Goal: Task Accomplishment & Management: Manage account settings

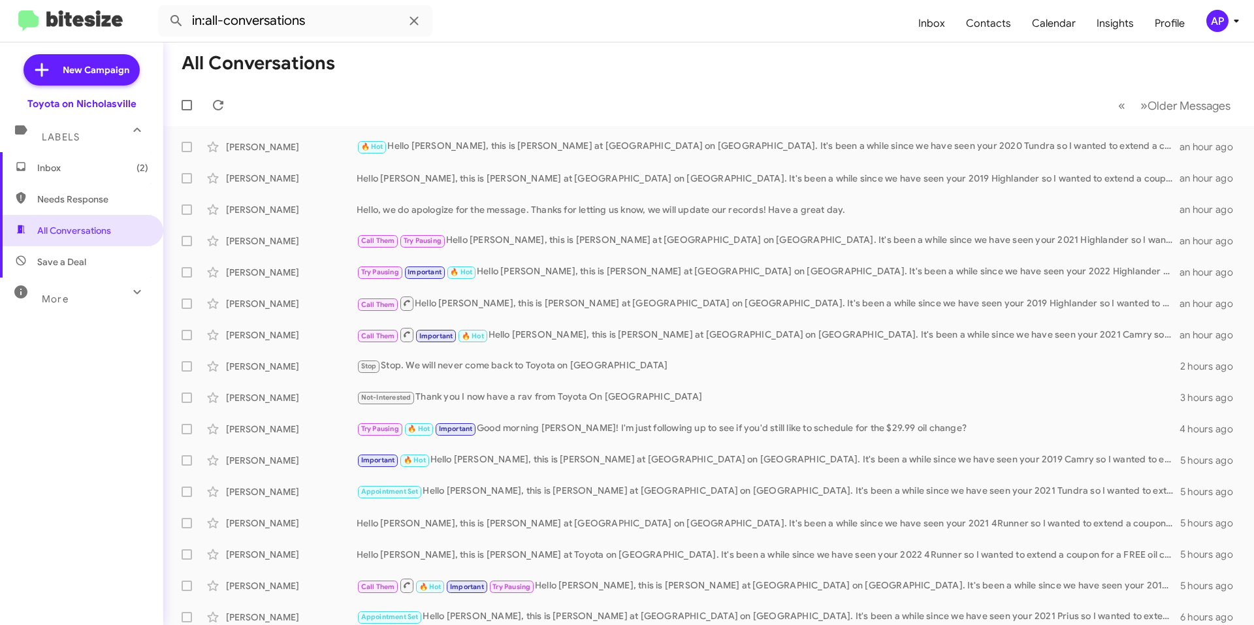
click at [557, 84] on mat-toolbar-row "« Previous » Next Older Messages" at bounding box center [708, 105] width 1091 height 42
click at [76, 166] on span "Inbox (2)" at bounding box center [92, 167] width 111 height 13
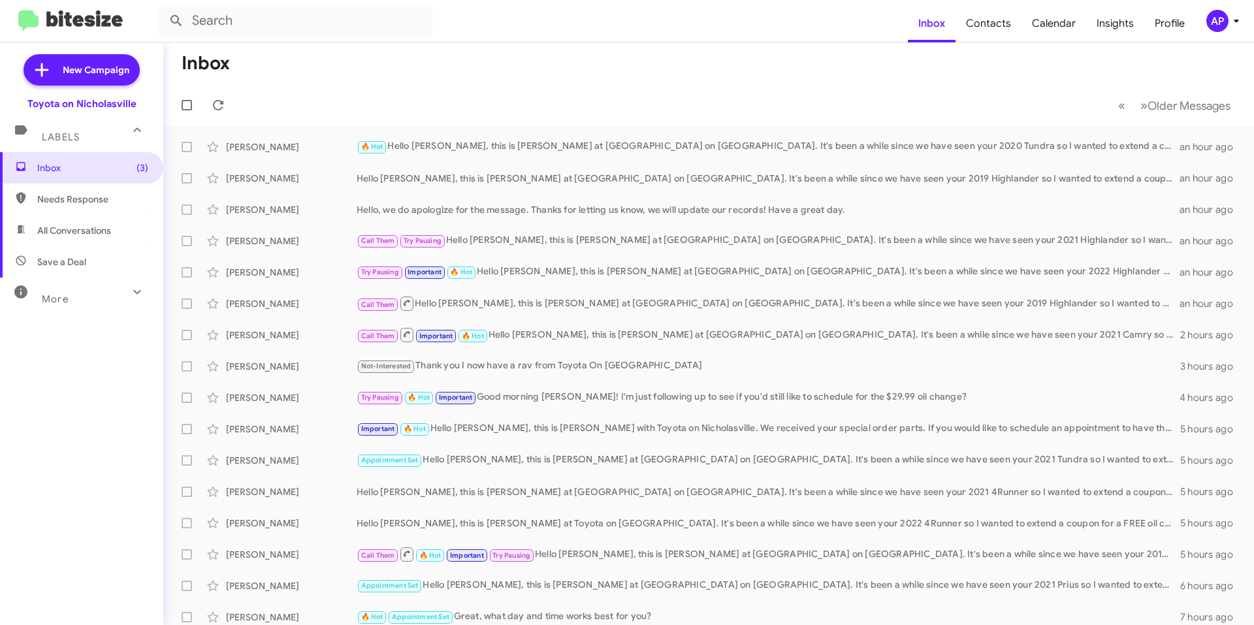
click at [112, 225] on span "All Conversations" at bounding box center [81, 230] width 163 height 31
type input "in:all-conversations"
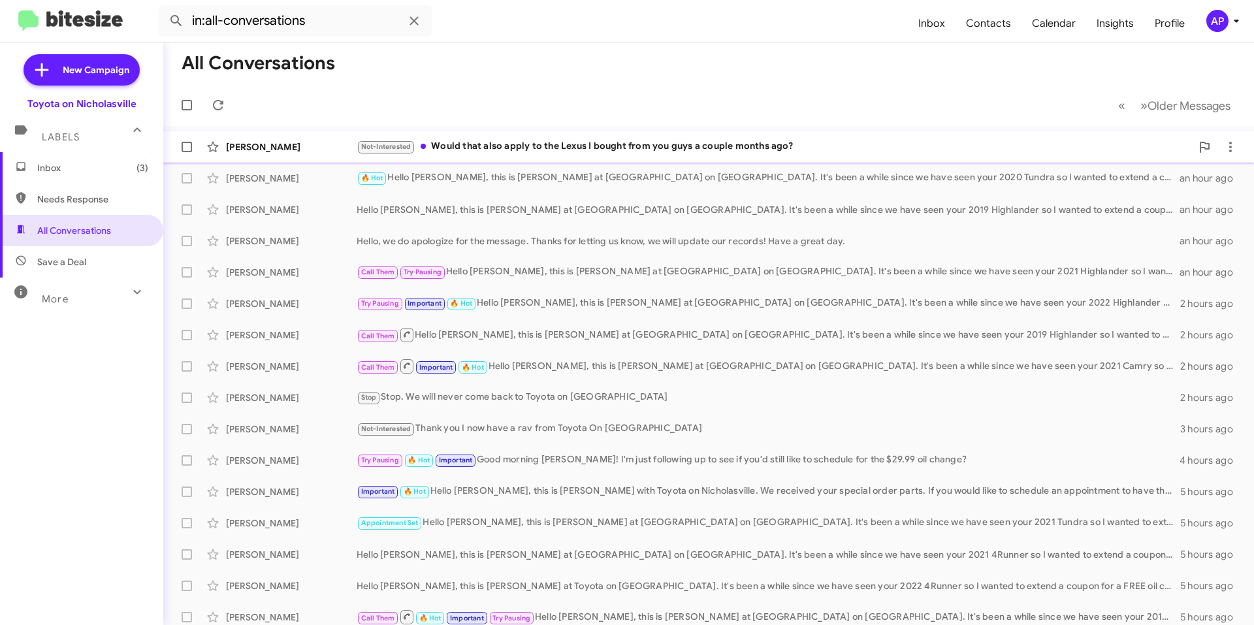
click at [505, 140] on div "Not-Interested Would that also apply to the Lexus I bought from you guys a coup…" at bounding box center [774, 146] width 835 height 15
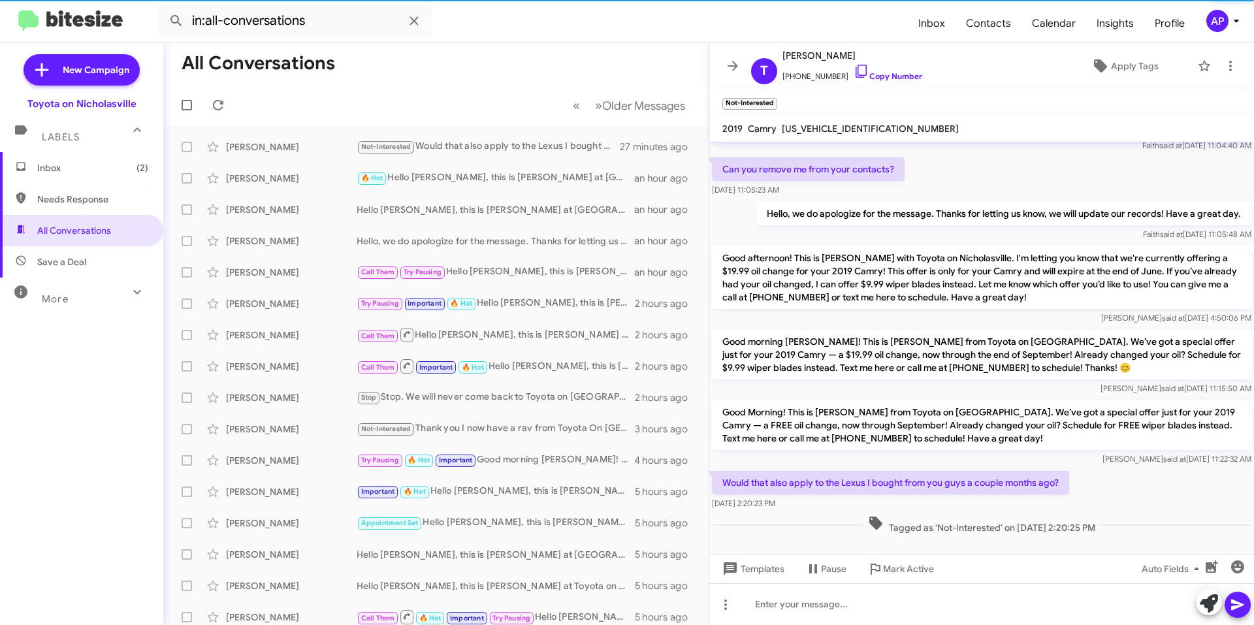
scroll to position [227, 0]
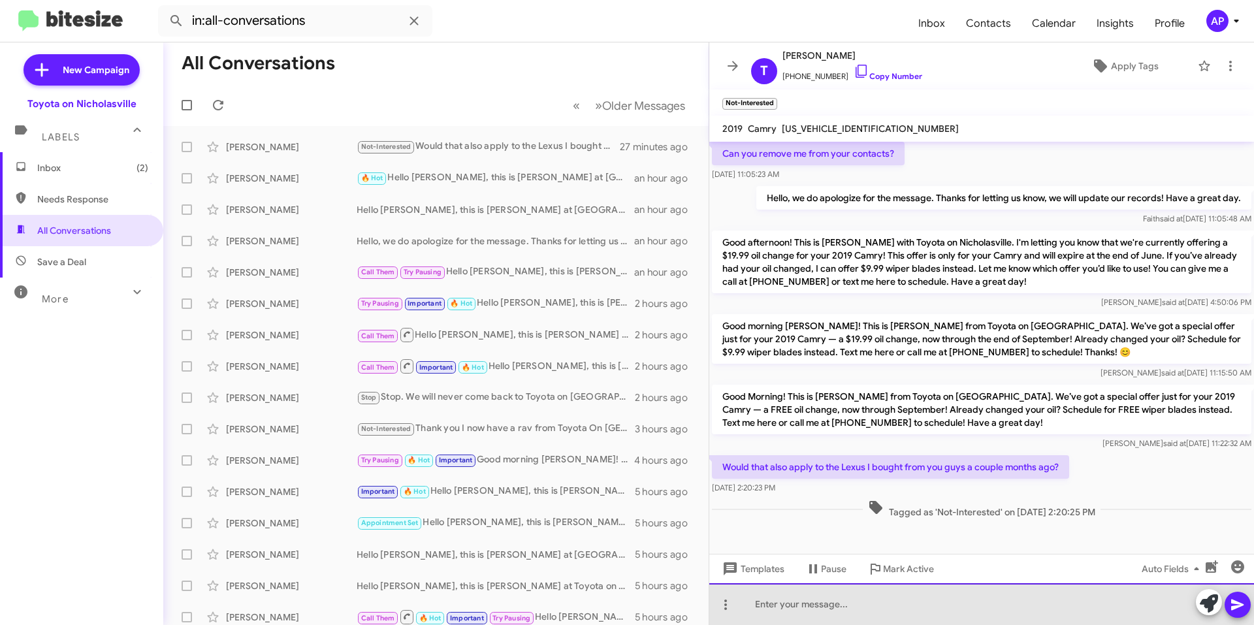
click at [889, 602] on div at bounding box center [982, 604] width 545 height 42
click at [789, 615] on div at bounding box center [982, 604] width 545 height 42
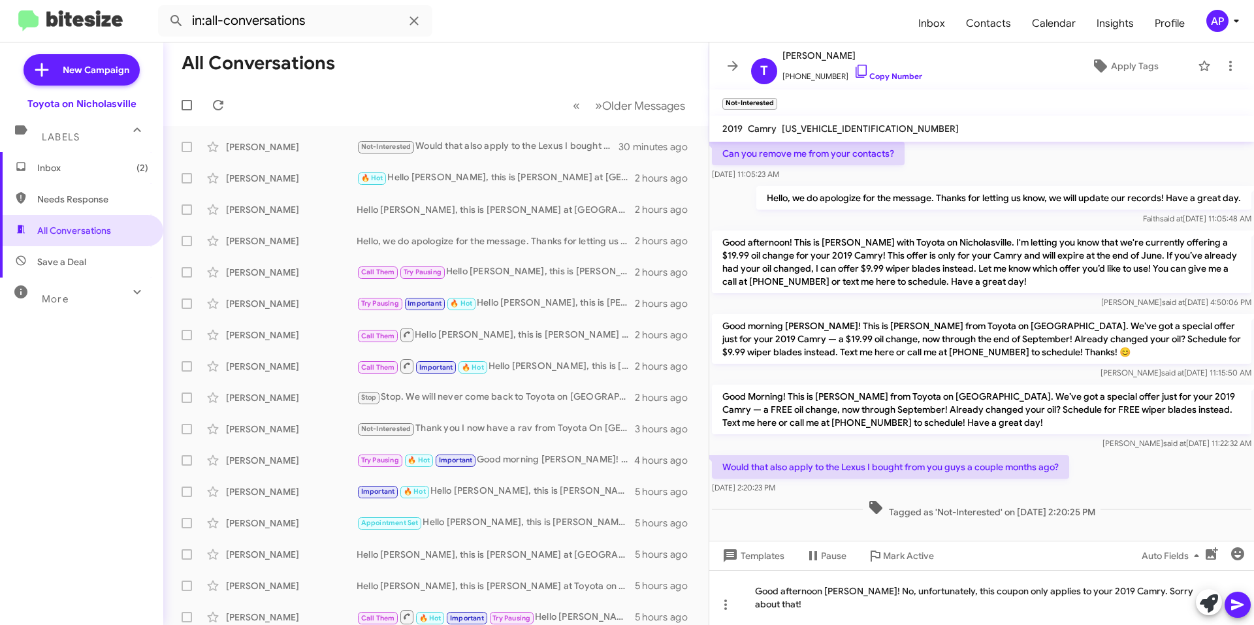
click at [1062, 403] on p "Good Morning! This is [PERSON_NAME] from Toyota on [GEOGRAPHIC_DATA]. We’ve got…" at bounding box center [982, 410] width 540 height 50
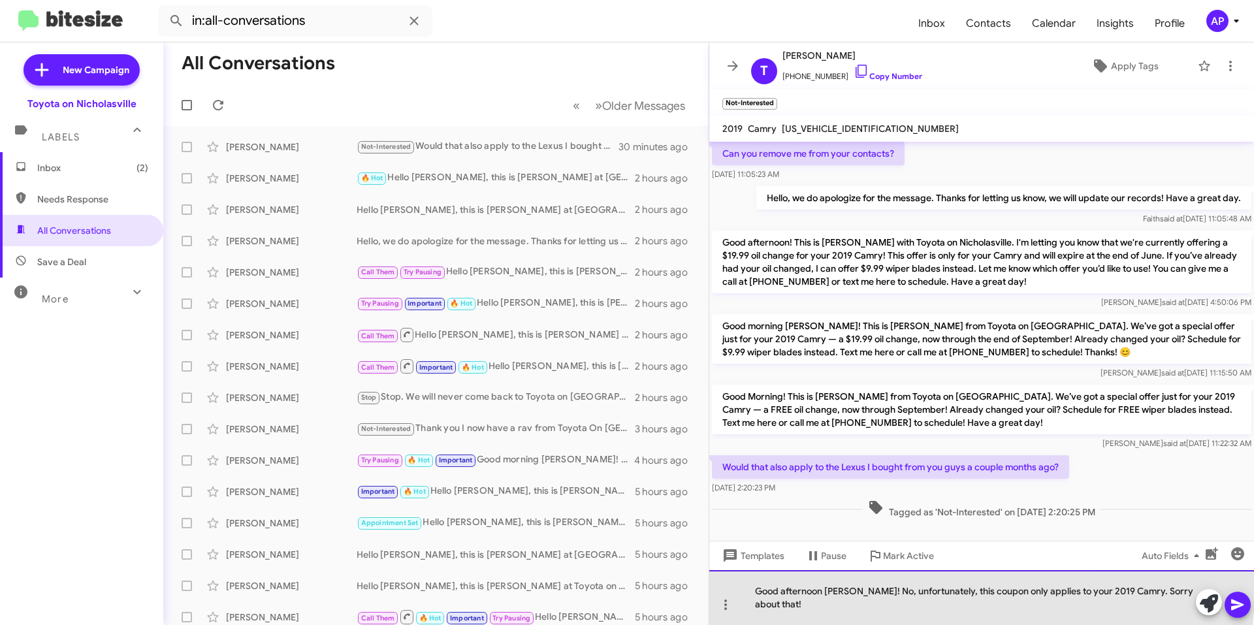
click at [925, 604] on div "Good afternoon [PERSON_NAME]! No, unfortunately, this coupon only applies to yo…" at bounding box center [982, 597] width 545 height 55
drag, startPoint x: 1170, startPoint y: 608, endPoint x: 1198, endPoint y: 609, distance: 27.5
click at [1170, 608] on div "Good afternoon [PERSON_NAME]! No, unfortunately, this coupon only applies to yo…" at bounding box center [982, 597] width 545 height 55
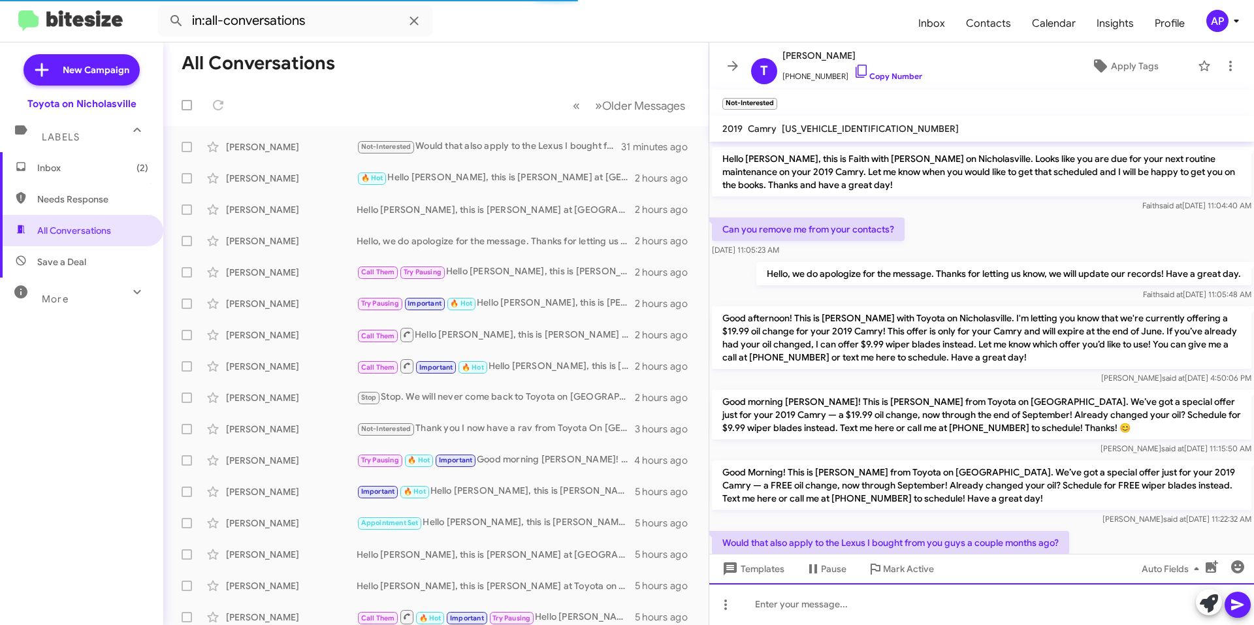
scroll to position [288, 0]
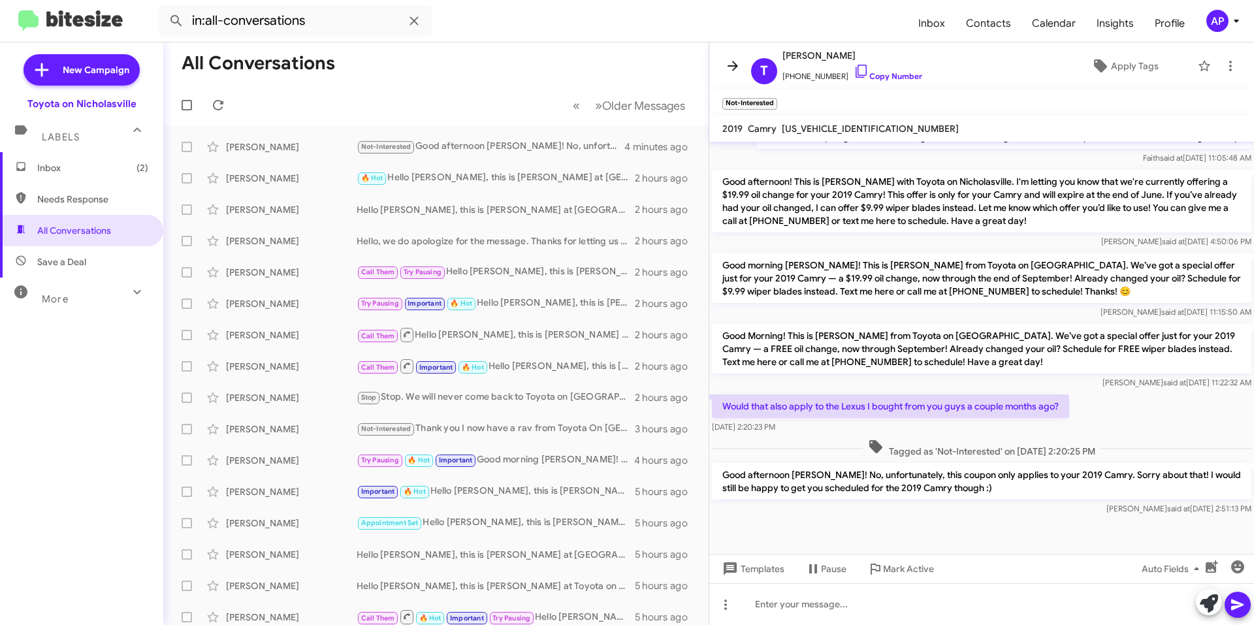
click at [727, 73] on icon at bounding box center [733, 66] width 16 height 16
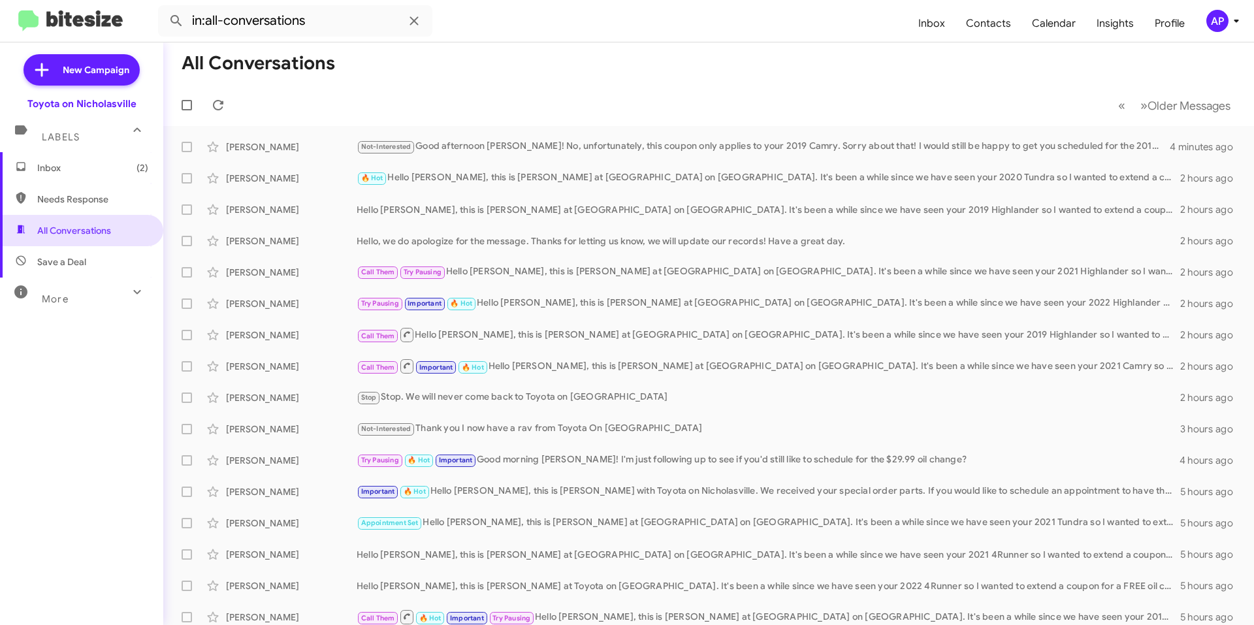
click at [114, 167] on span "Inbox (2)" at bounding box center [92, 167] width 111 height 13
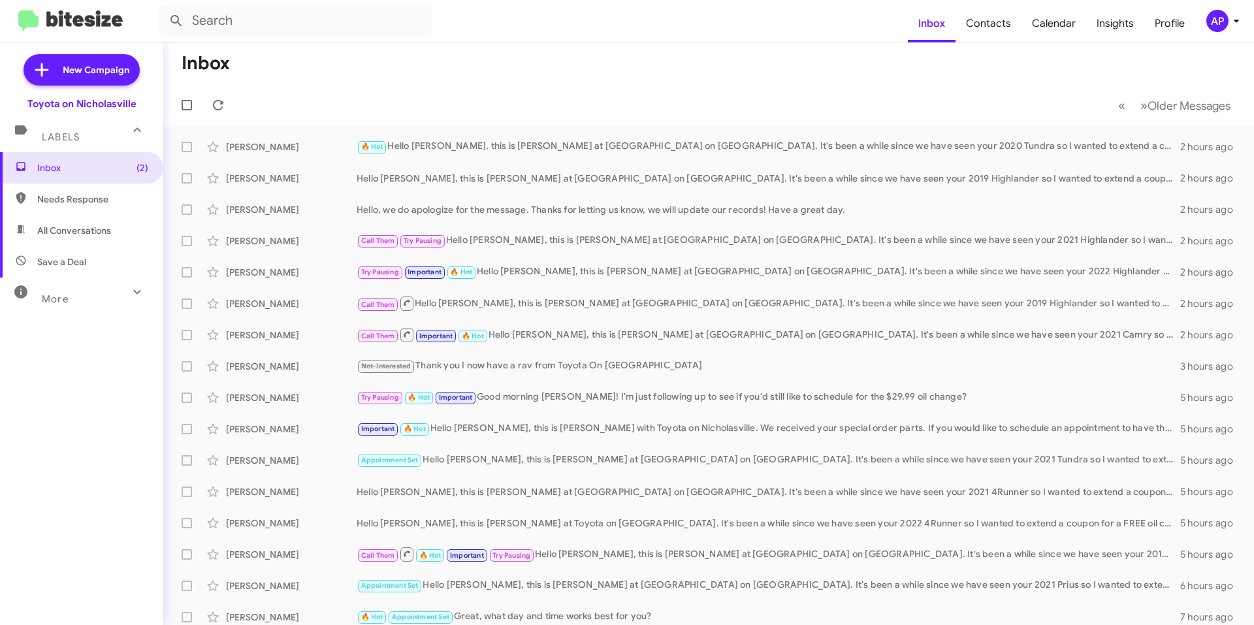
click at [110, 226] on span "All Conversations" at bounding box center [74, 230] width 74 height 13
type input "in:all-conversations"
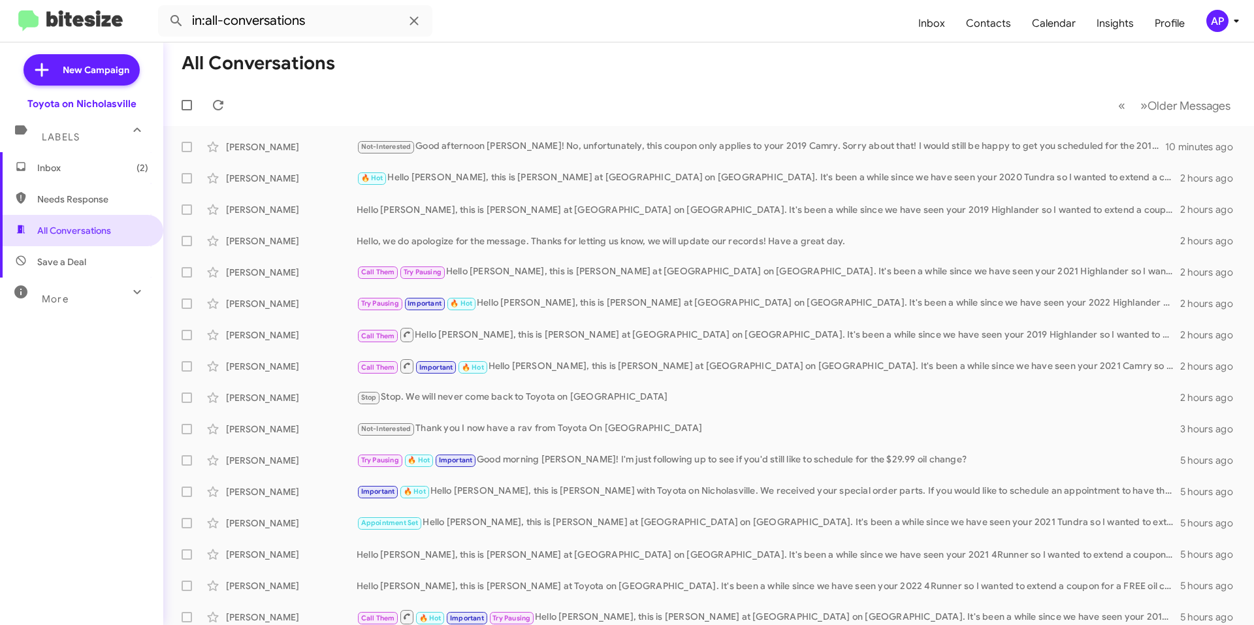
click at [95, 161] on span "Inbox (2)" at bounding box center [81, 167] width 163 height 31
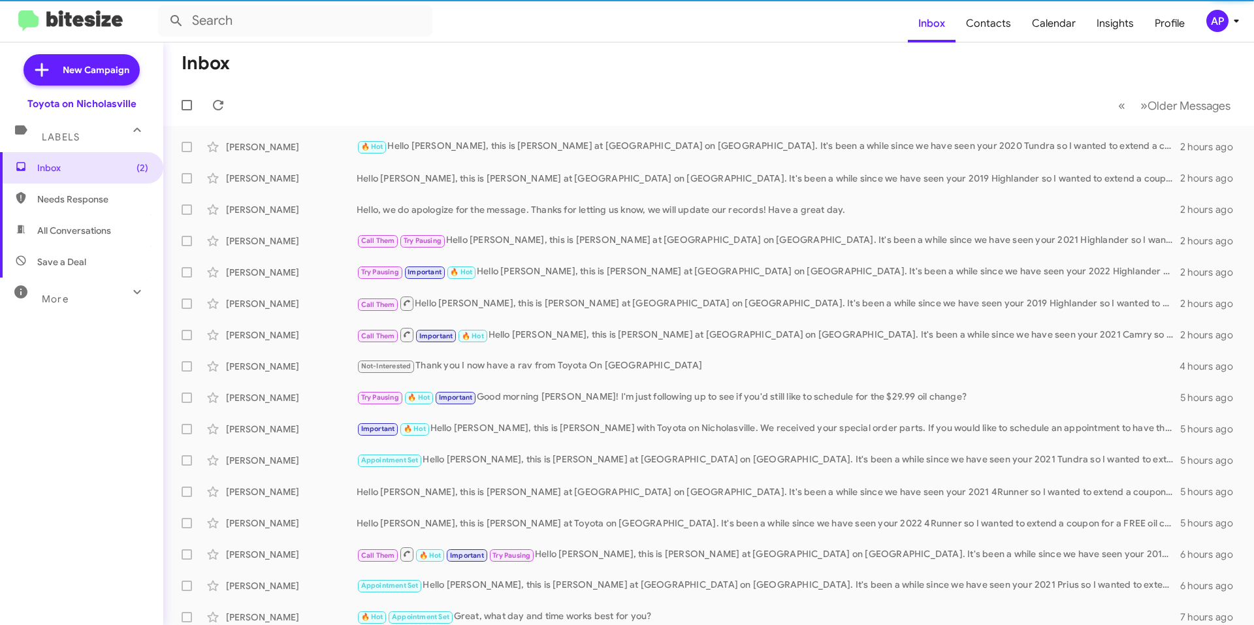
click at [89, 235] on span "All Conversations" at bounding box center [74, 230] width 74 height 13
type input "in:all-conversations"
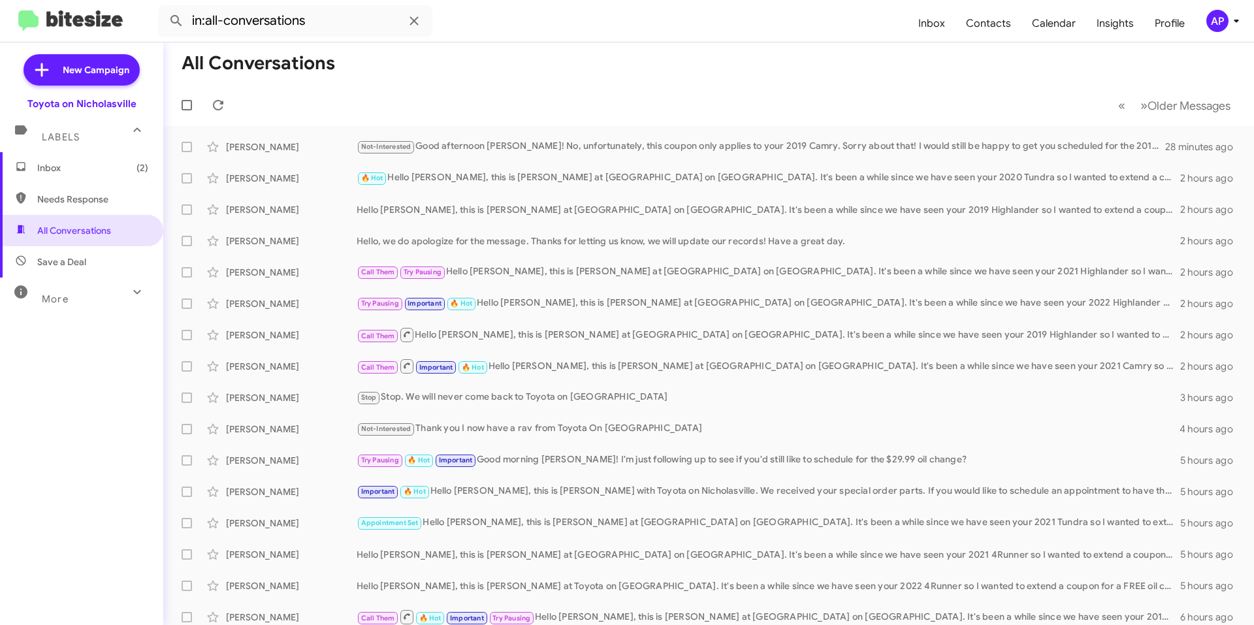
click at [79, 167] on span "Inbox (2)" at bounding box center [92, 167] width 111 height 13
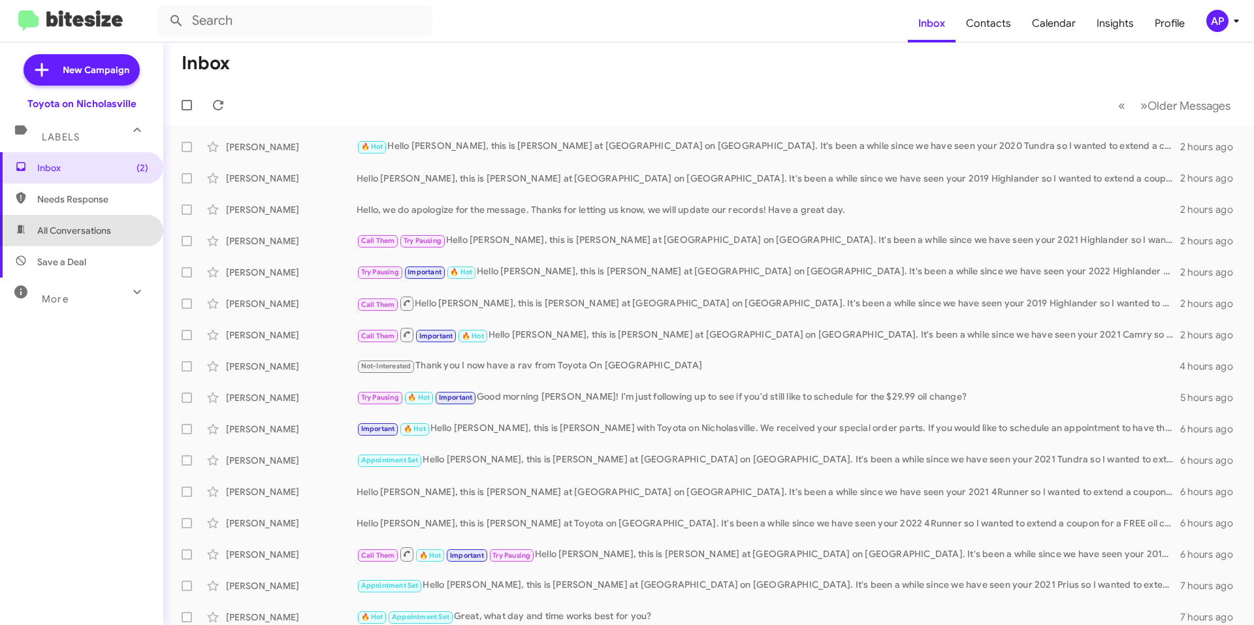
click at [91, 234] on span "All Conversations" at bounding box center [74, 230] width 74 height 13
type input "in:all-conversations"
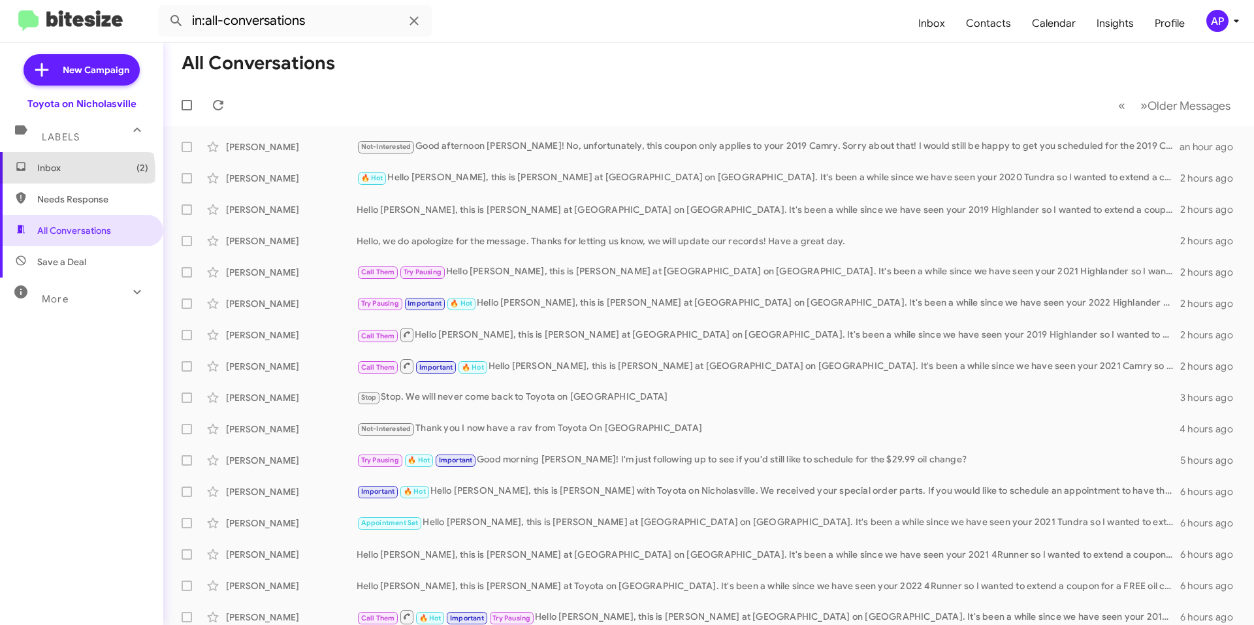
click at [60, 172] on span "Inbox (2)" at bounding box center [92, 167] width 111 height 13
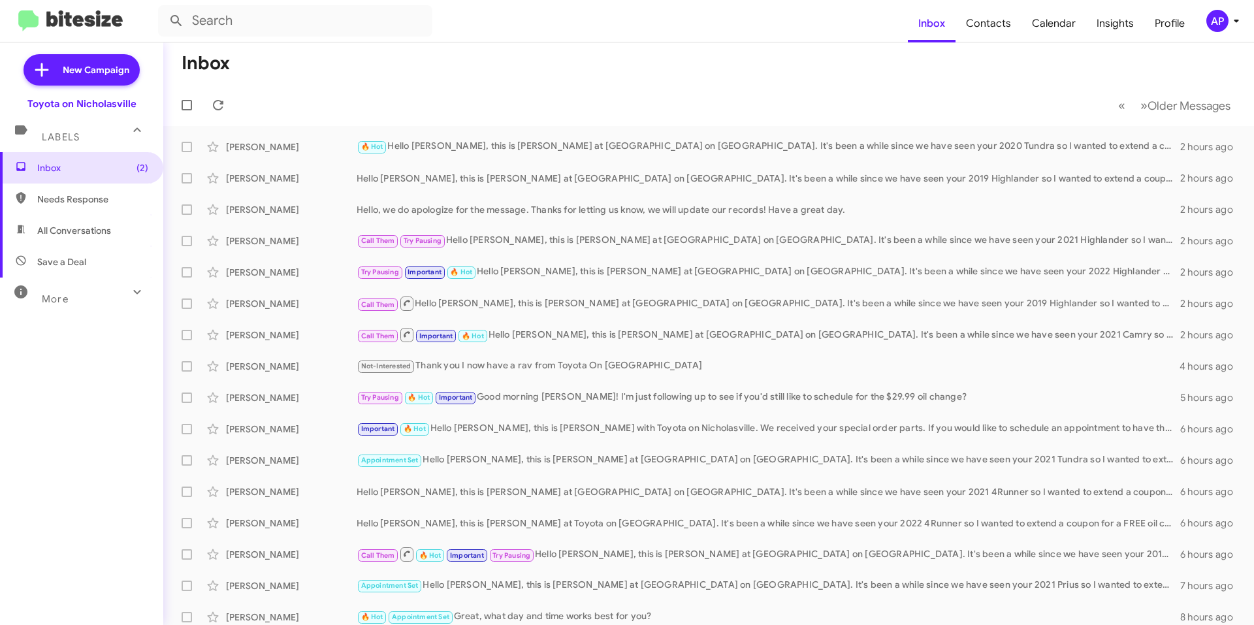
click at [556, 101] on mat-toolbar-row "« Previous » Next Older Messages" at bounding box center [708, 105] width 1091 height 42
click at [86, 220] on span "All Conversations" at bounding box center [81, 230] width 163 height 31
type input "in:all-conversations"
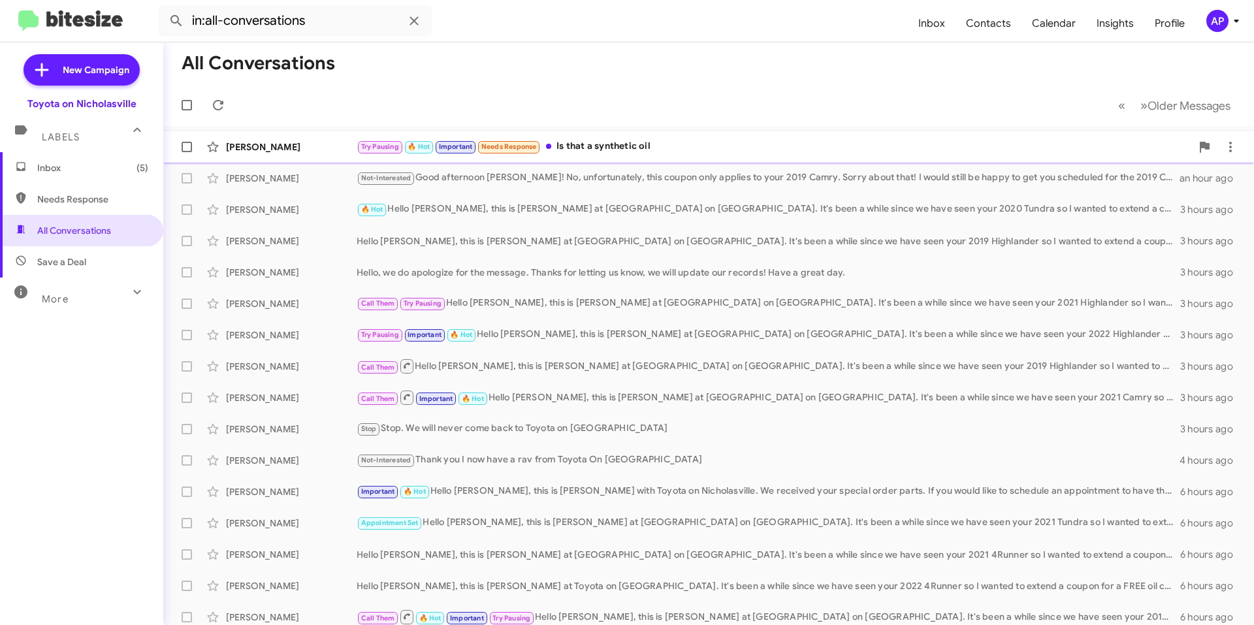
click at [661, 147] on div "Try Pausing 🔥 Hot Important Needs Response Is that a synthetic oil" at bounding box center [774, 146] width 835 height 15
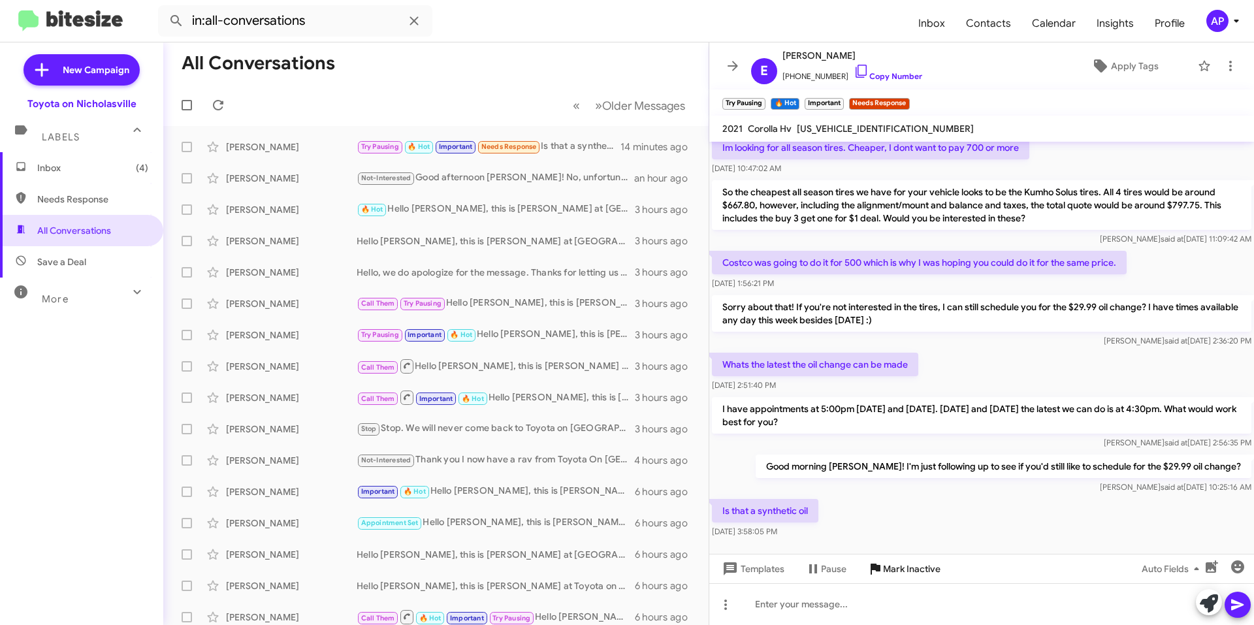
scroll to position [704, 0]
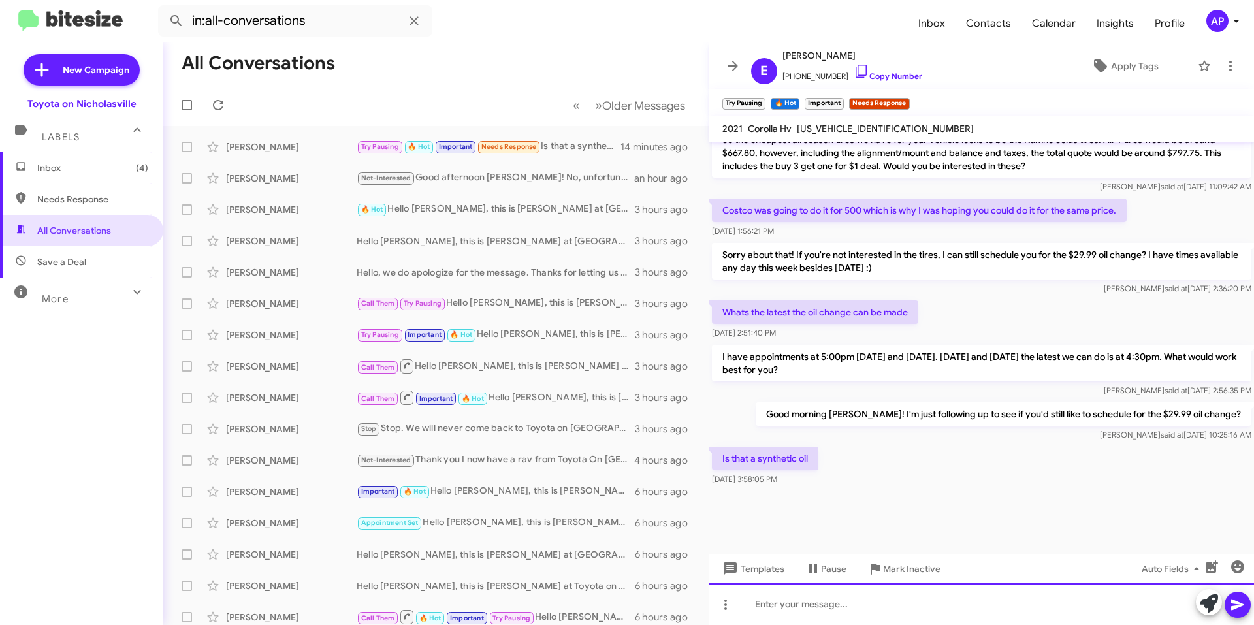
click at [869, 607] on div at bounding box center [982, 604] width 545 height 42
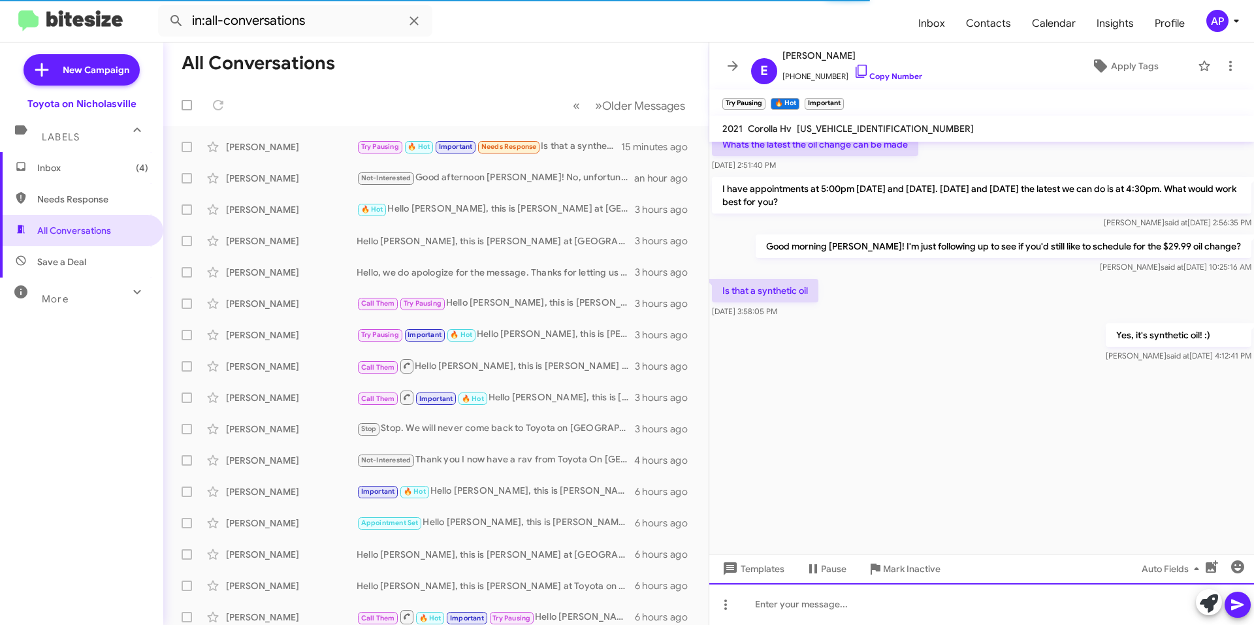
scroll to position [3267, 0]
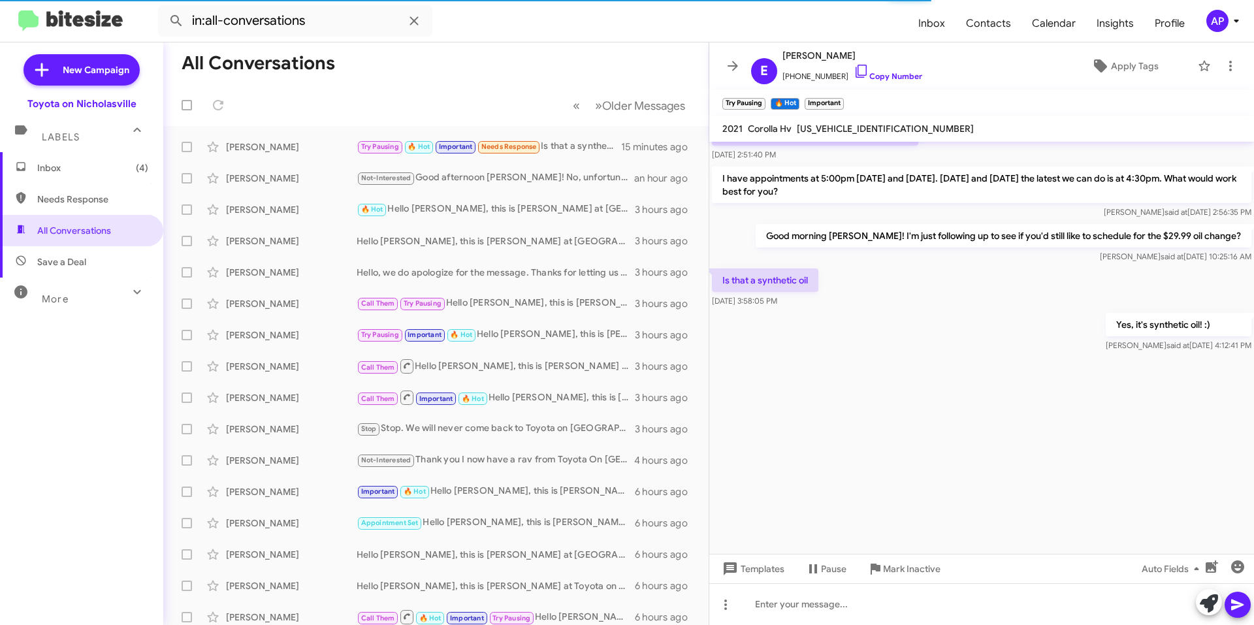
click at [723, 72] on span at bounding box center [733, 66] width 26 height 16
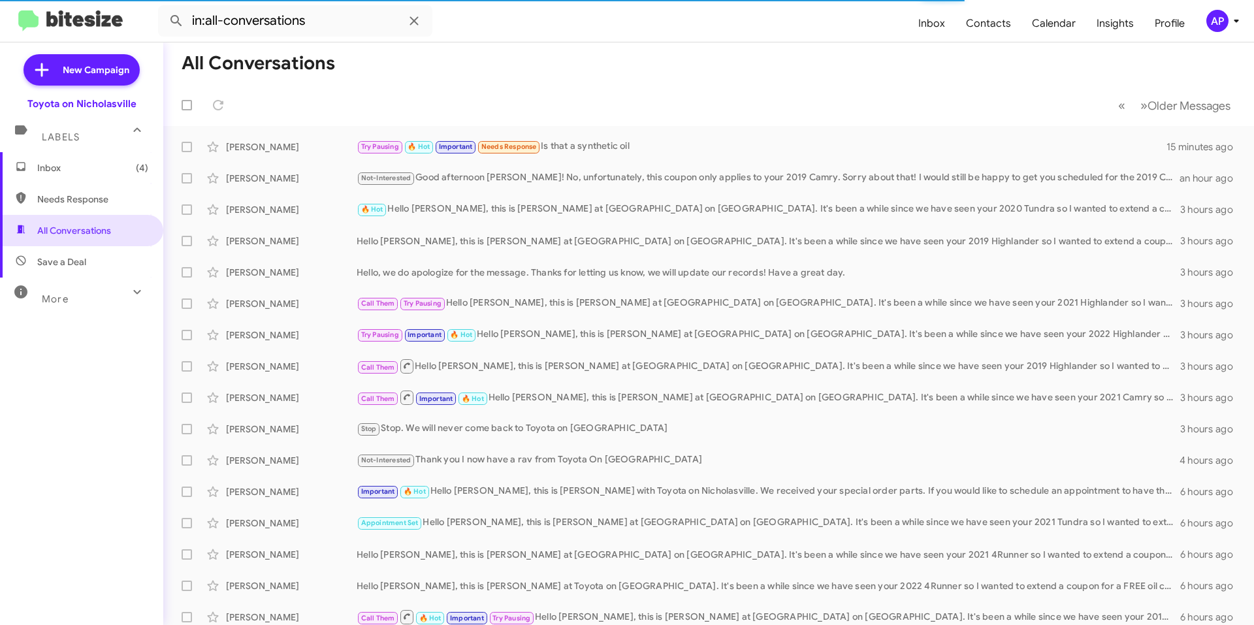
click at [753, 67] on mat-toolbar-row "All Conversations" at bounding box center [708, 63] width 1091 height 42
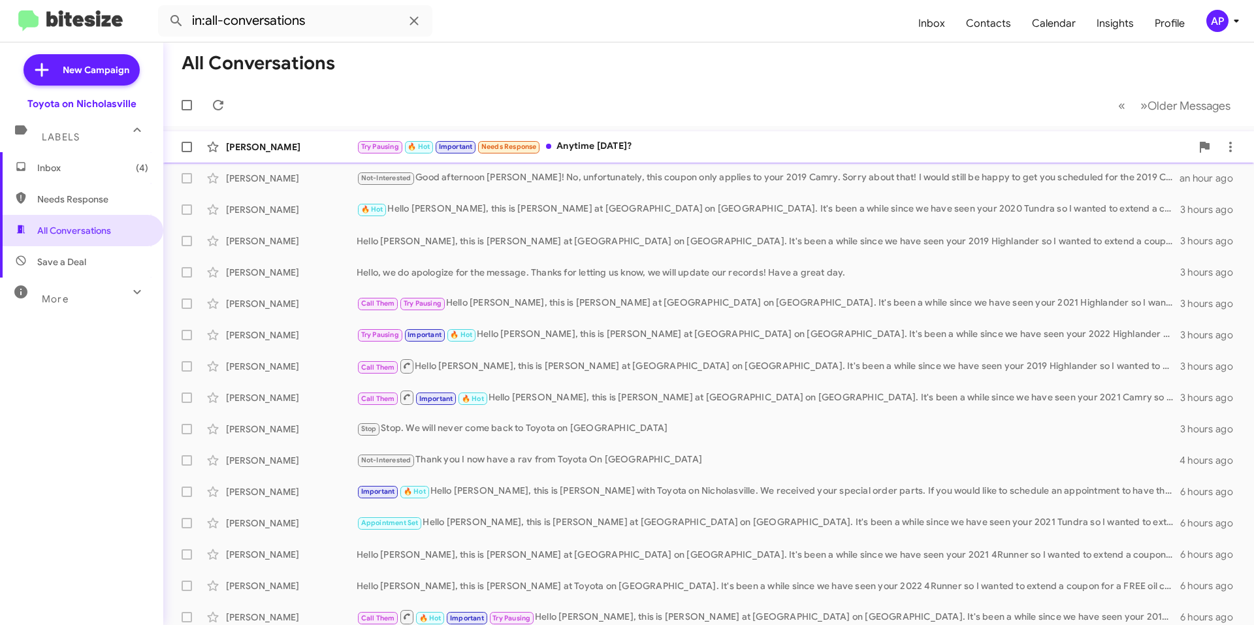
click at [792, 142] on div "Try Pausing 🔥 Hot Important Needs Response Anytime [DATE]?" at bounding box center [774, 146] width 835 height 15
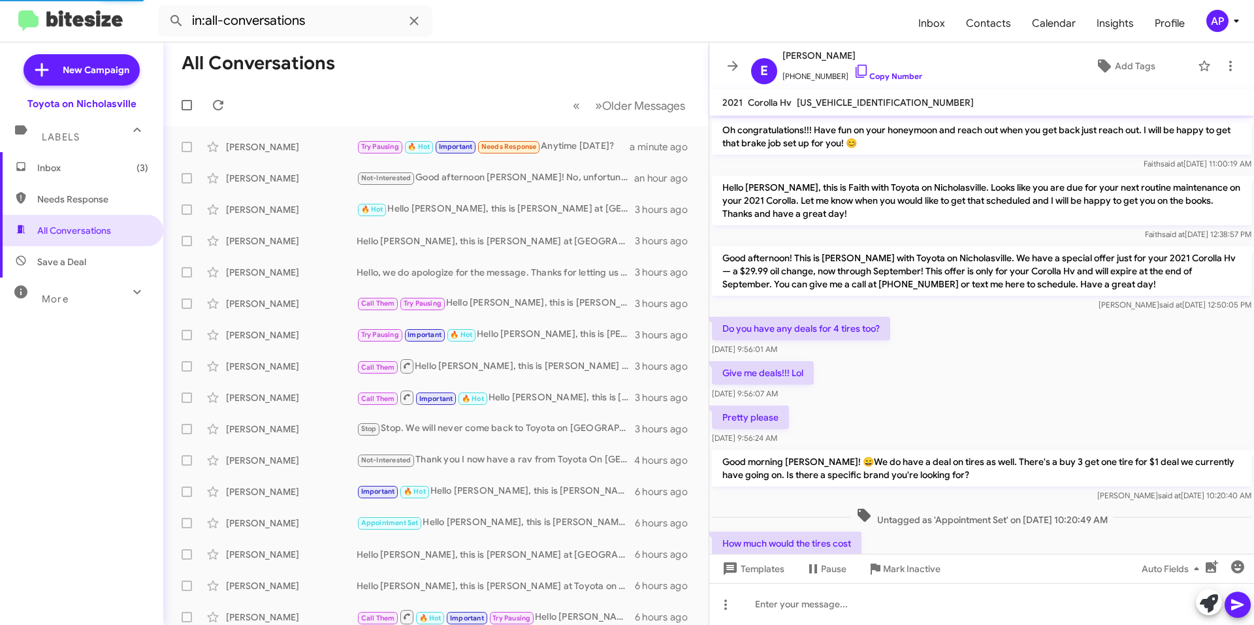
scroll to position [626, 0]
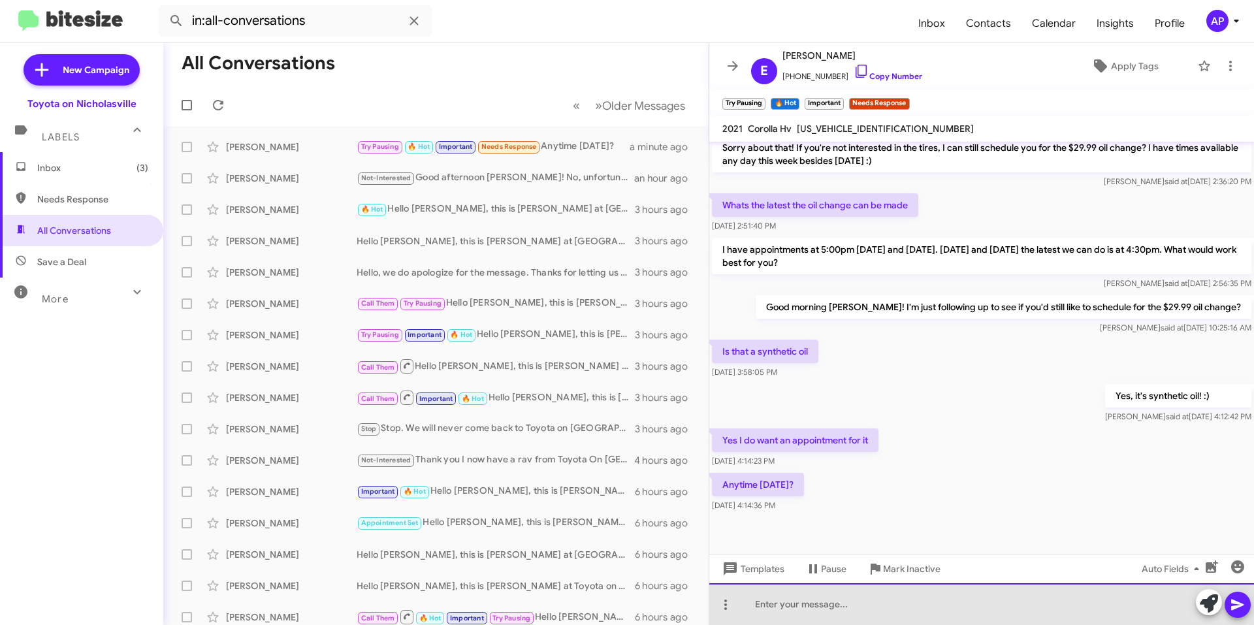
click at [829, 610] on div at bounding box center [982, 604] width 545 height 42
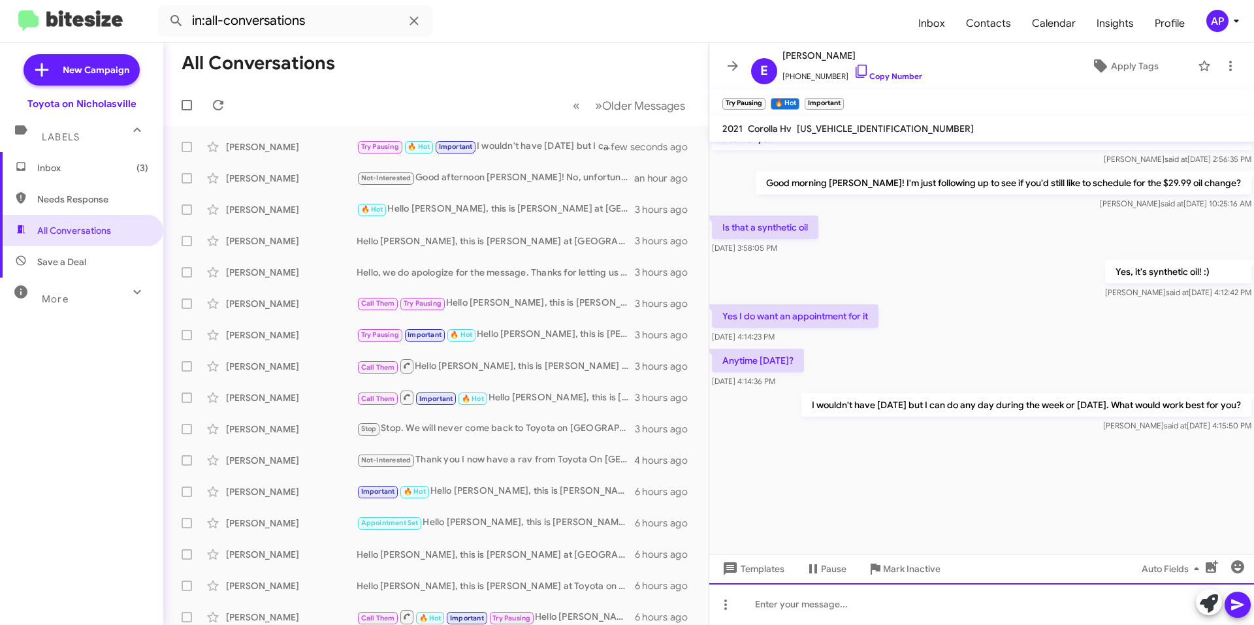
scroll to position [4121, 0]
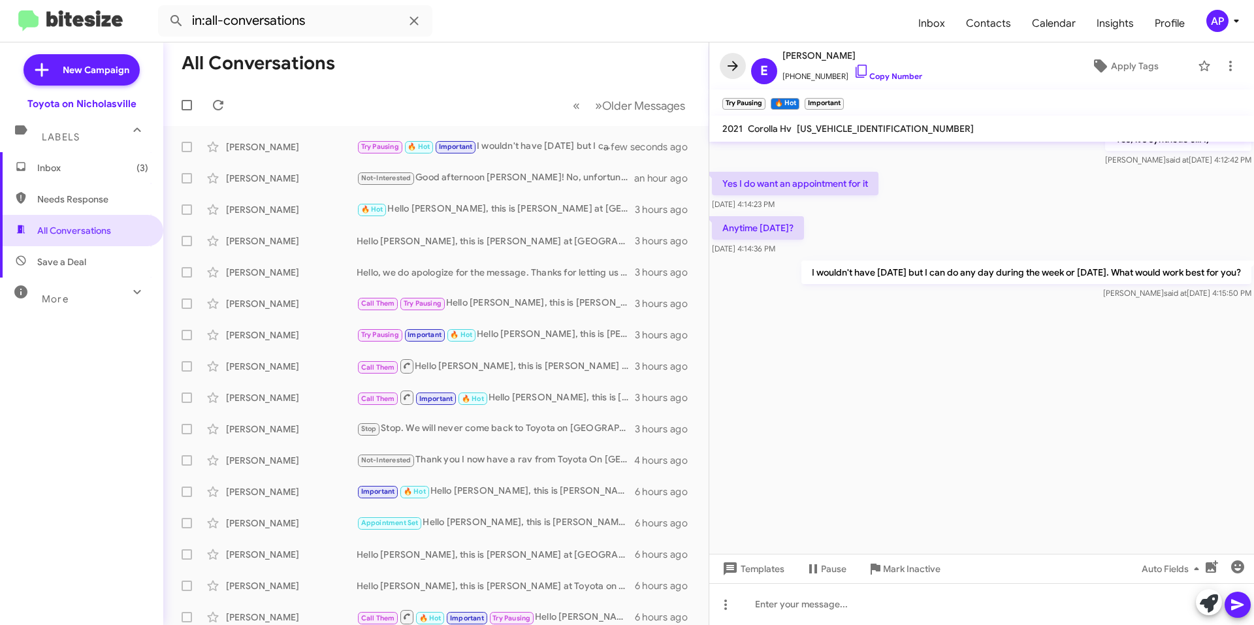
click at [731, 59] on icon at bounding box center [733, 66] width 16 height 16
click at [709, 60] on mat-toolbar-row "All Conversations" at bounding box center [436, 63] width 546 height 42
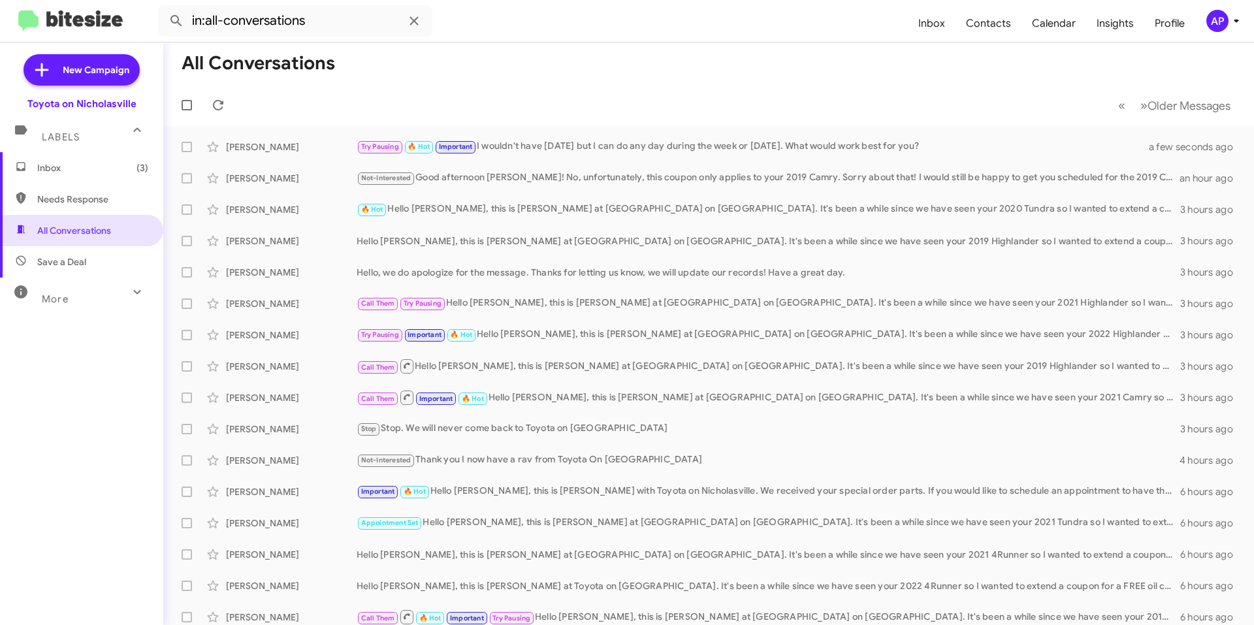
click at [66, 172] on span "Inbox (3)" at bounding box center [92, 167] width 111 height 13
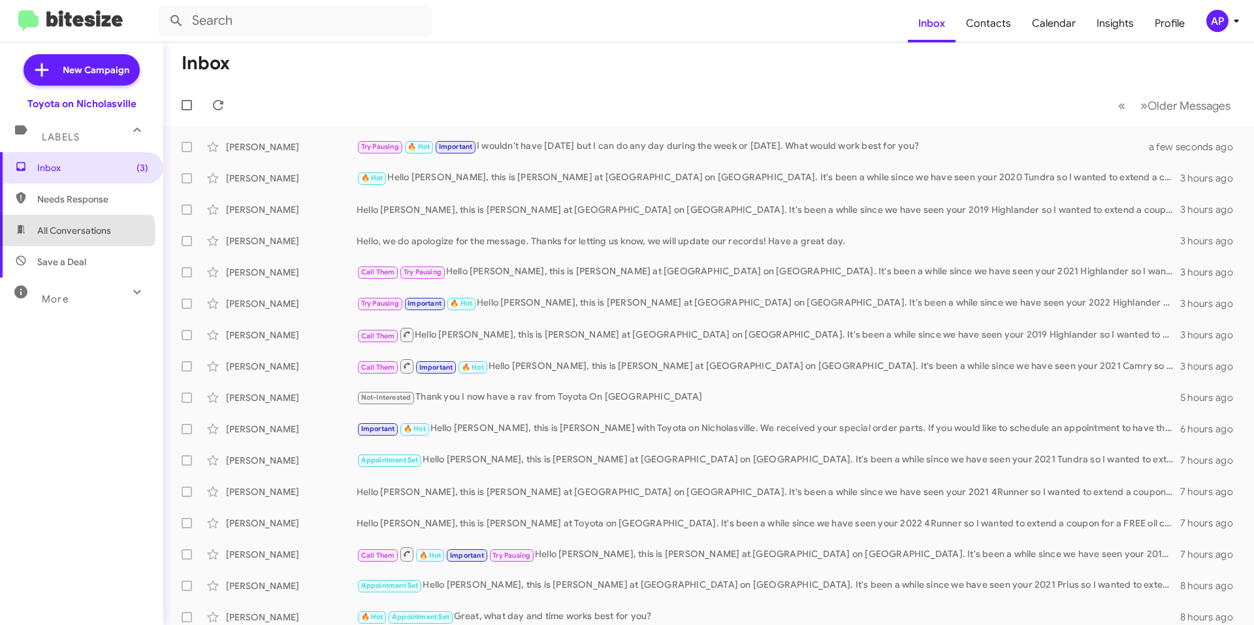
click at [71, 233] on span "All Conversations" at bounding box center [74, 230] width 74 height 13
type input "in:all-conversations"
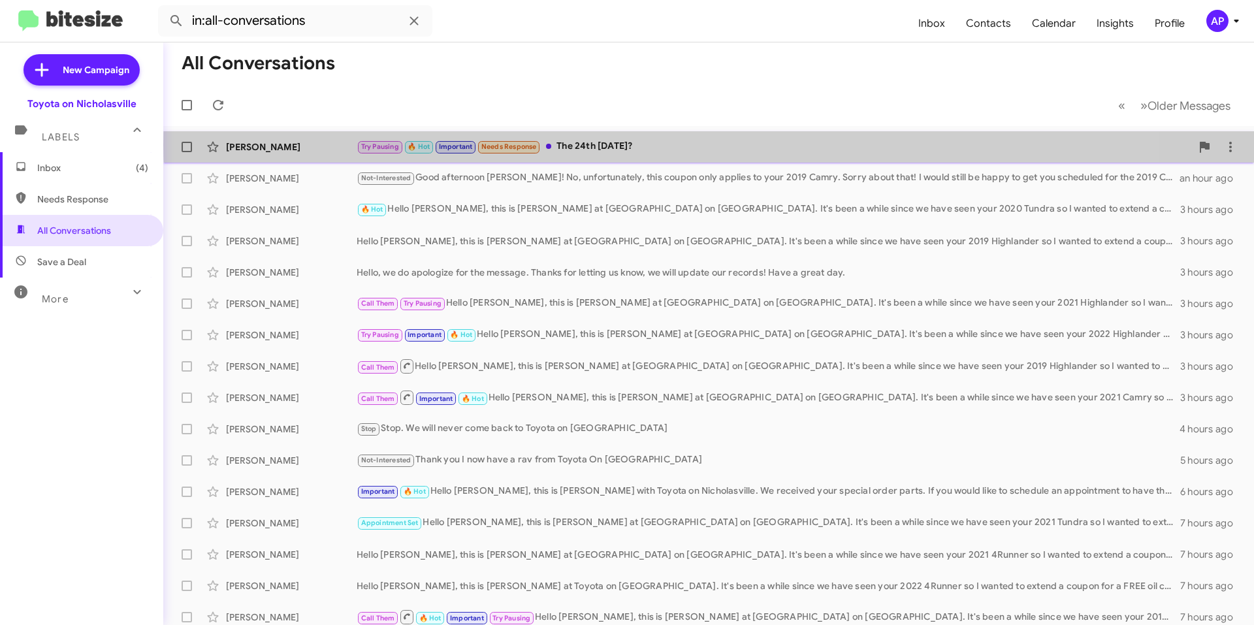
click at [737, 145] on div "Try Pausing 🔥 Hot Important Needs Response The 24th [DATE]?" at bounding box center [774, 146] width 835 height 15
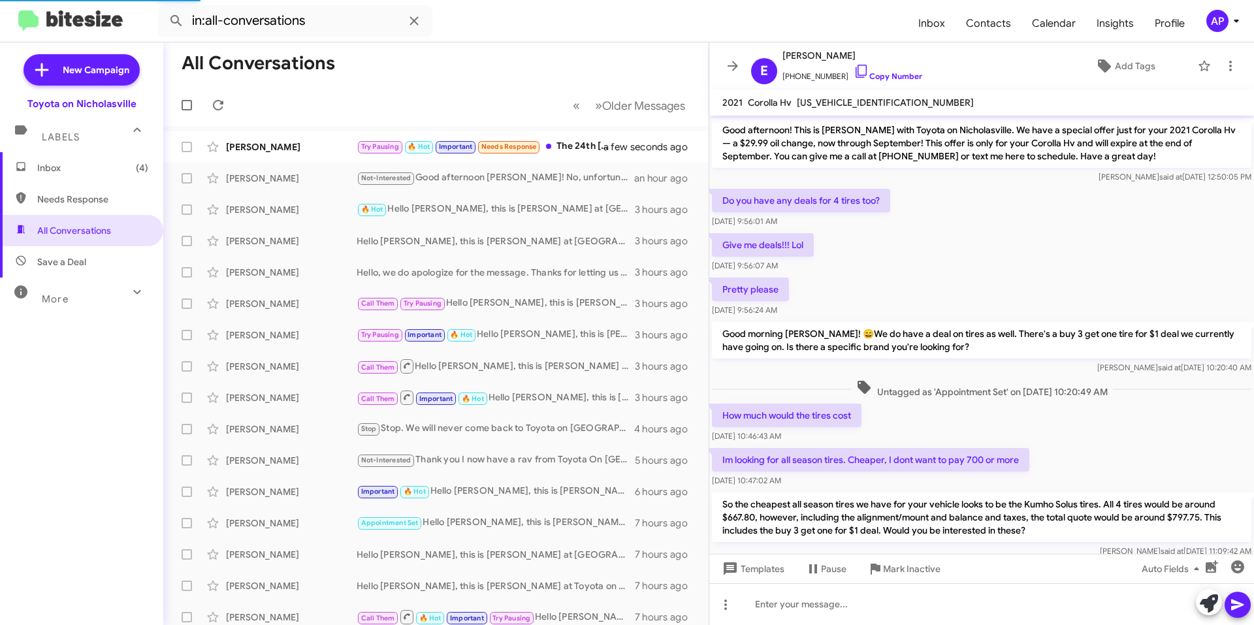
scroll to position [587, 0]
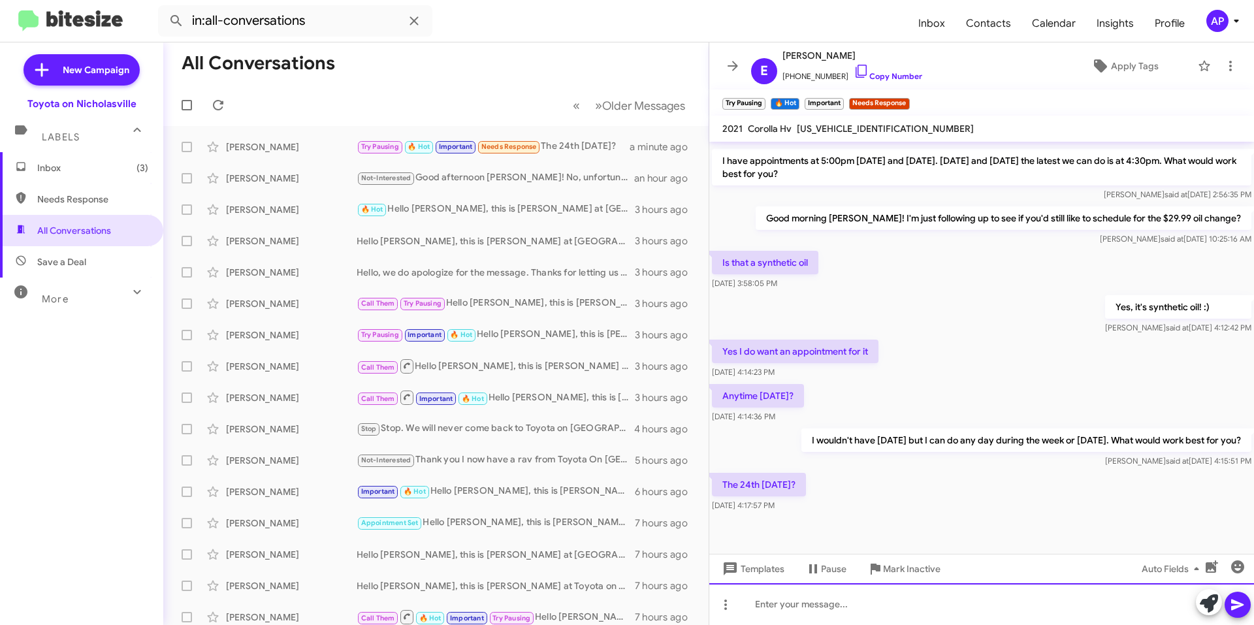
click at [919, 614] on div at bounding box center [982, 604] width 545 height 42
drag, startPoint x: 955, startPoint y: 474, endPoint x: 927, endPoint y: 524, distance: 56.7
click at [955, 474] on div "The 24th [DATE]? [DATE] 4:17:57 PM" at bounding box center [982, 492] width 545 height 44
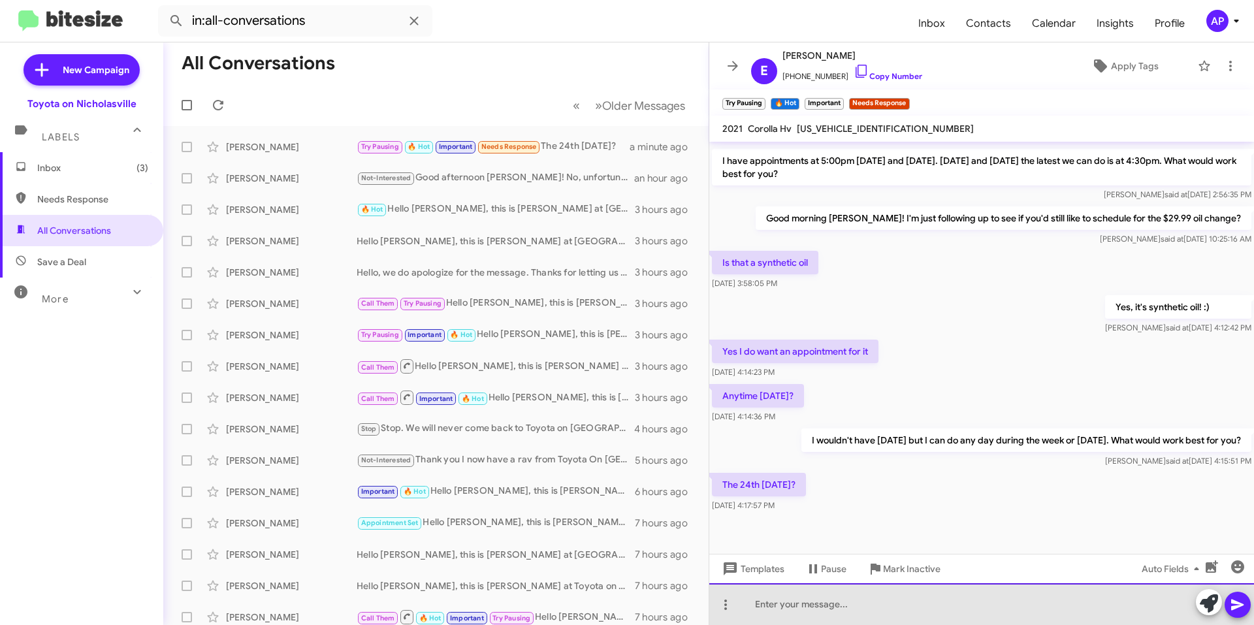
click at [881, 608] on div at bounding box center [982, 604] width 545 height 42
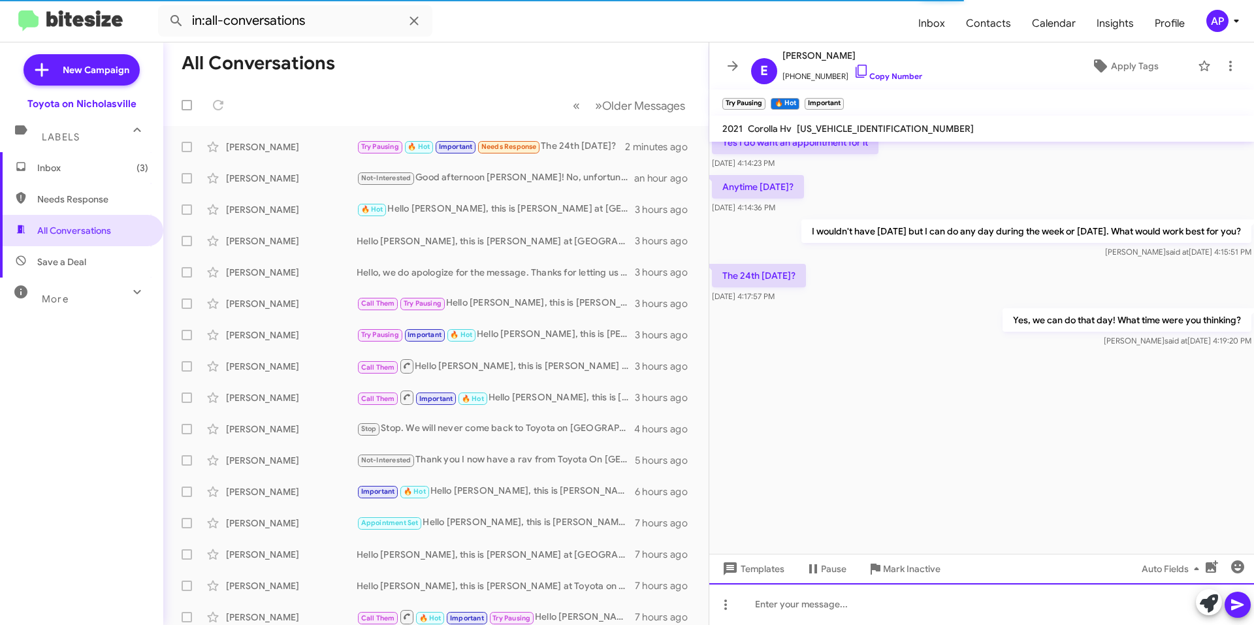
scroll to position [4230, 0]
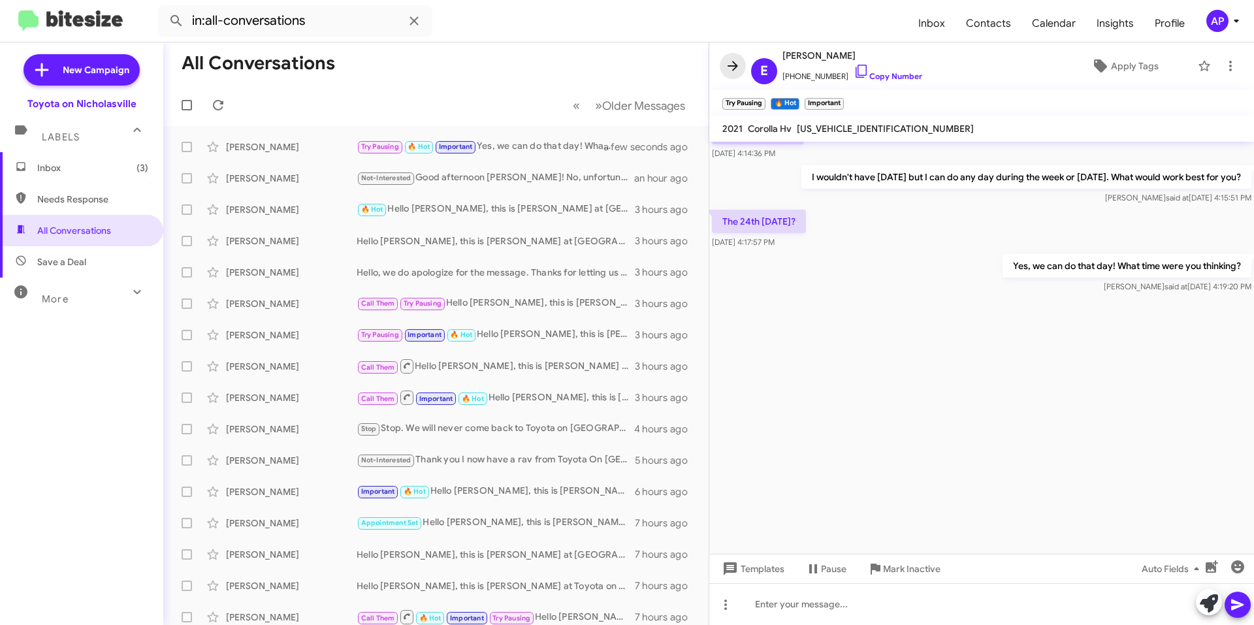
click at [730, 59] on icon at bounding box center [733, 66] width 16 height 16
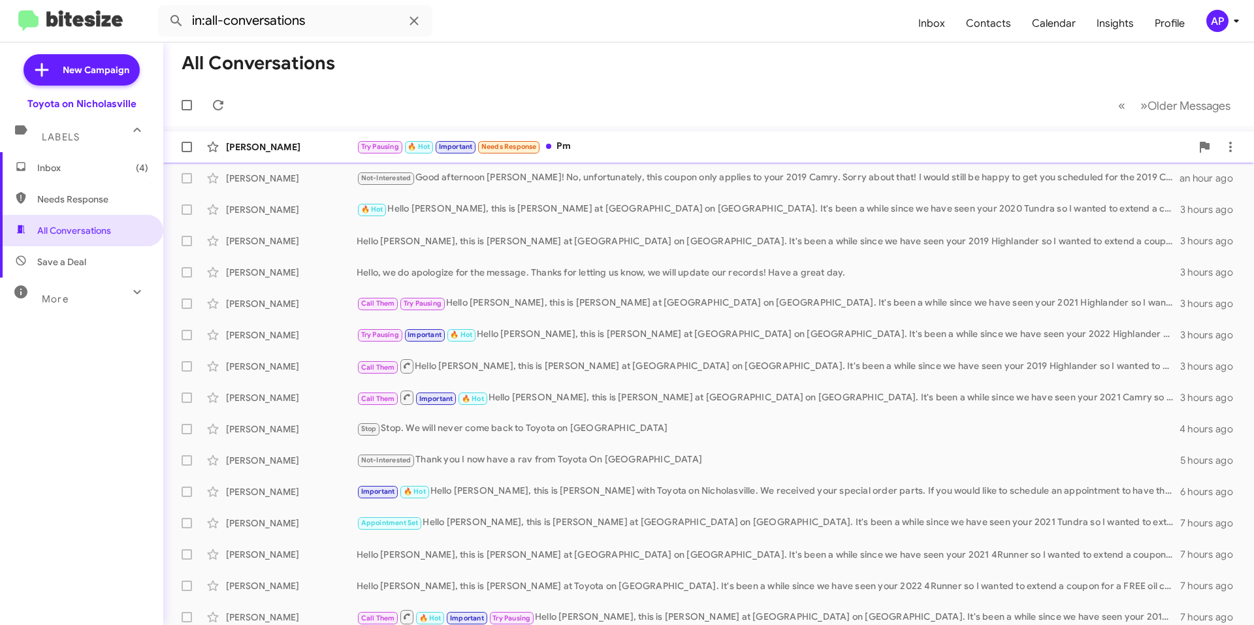
click at [630, 158] on div "[PERSON_NAME] Try Pausing 🔥 Hot Important Needs Response Pm a few seconds ago" at bounding box center [709, 147] width 1070 height 26
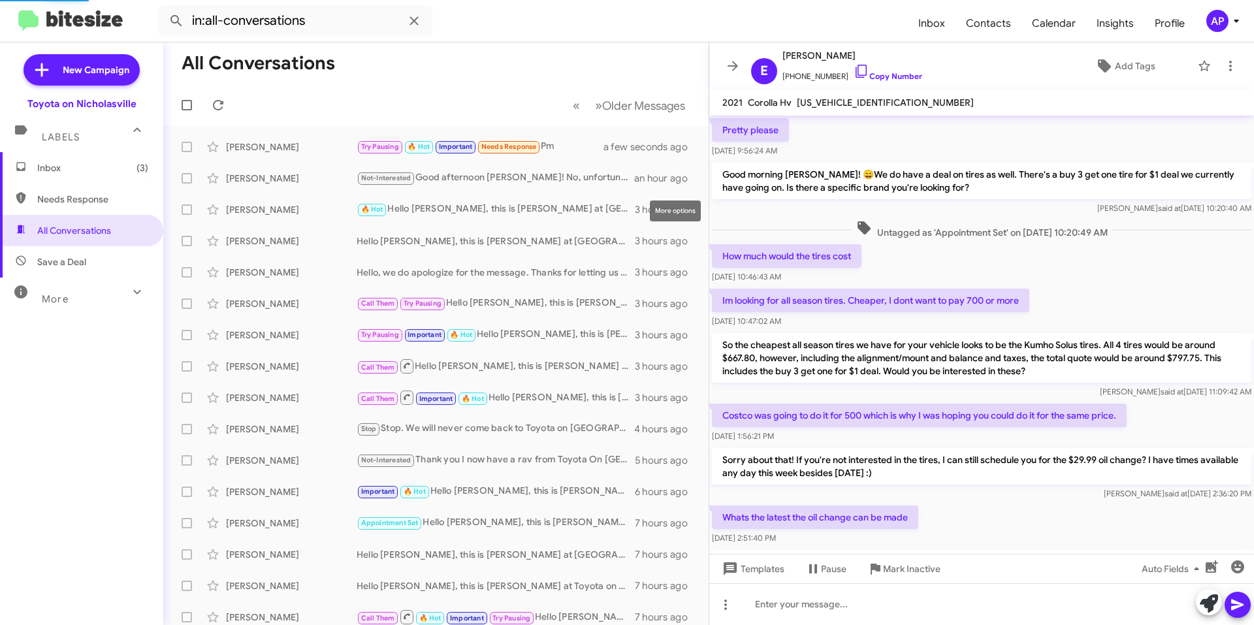
scroll to position [561, 0]
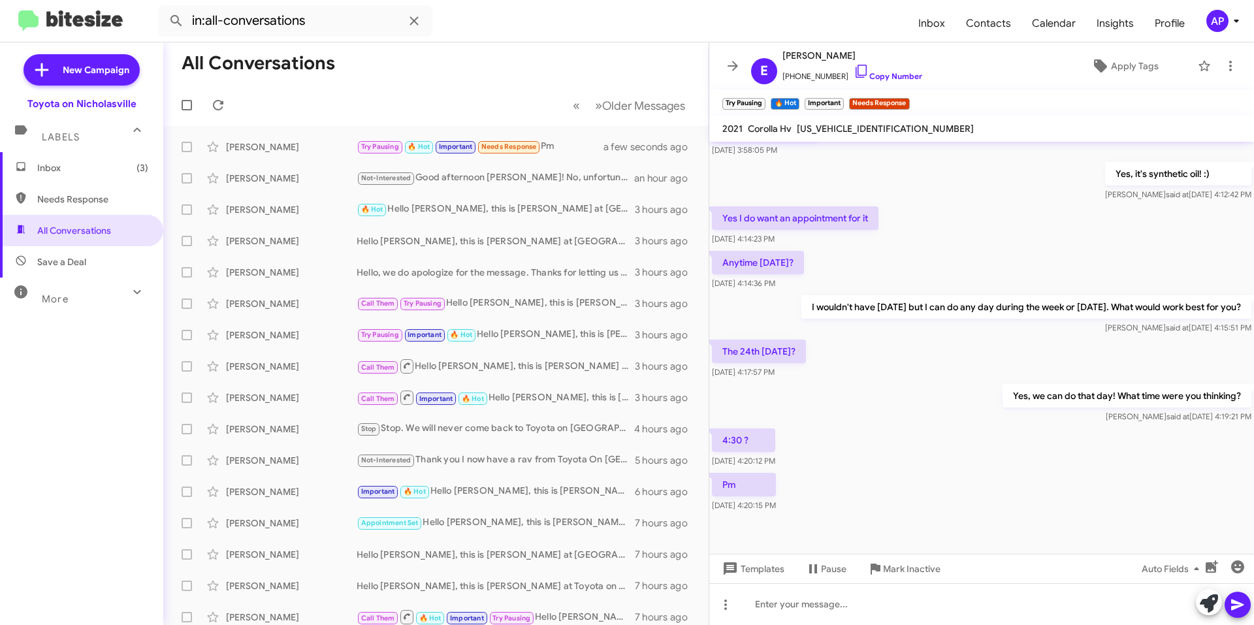
click at [839, 133] on span "[US_VEHICLE_IDENTIFICATION_NUMBER]" at bounding box center [885, 129] width 177 height 12
copy span "[US_VEHICLE_IDENTIFICATION_NUMBER]"
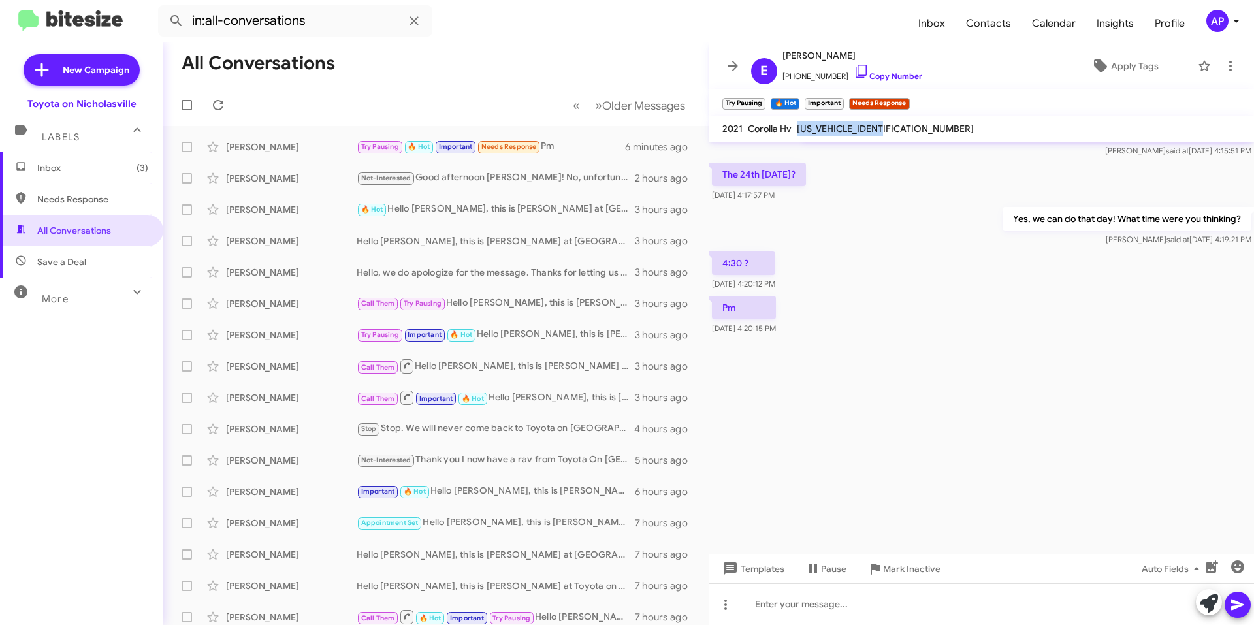
scroll to position [4186, 0]
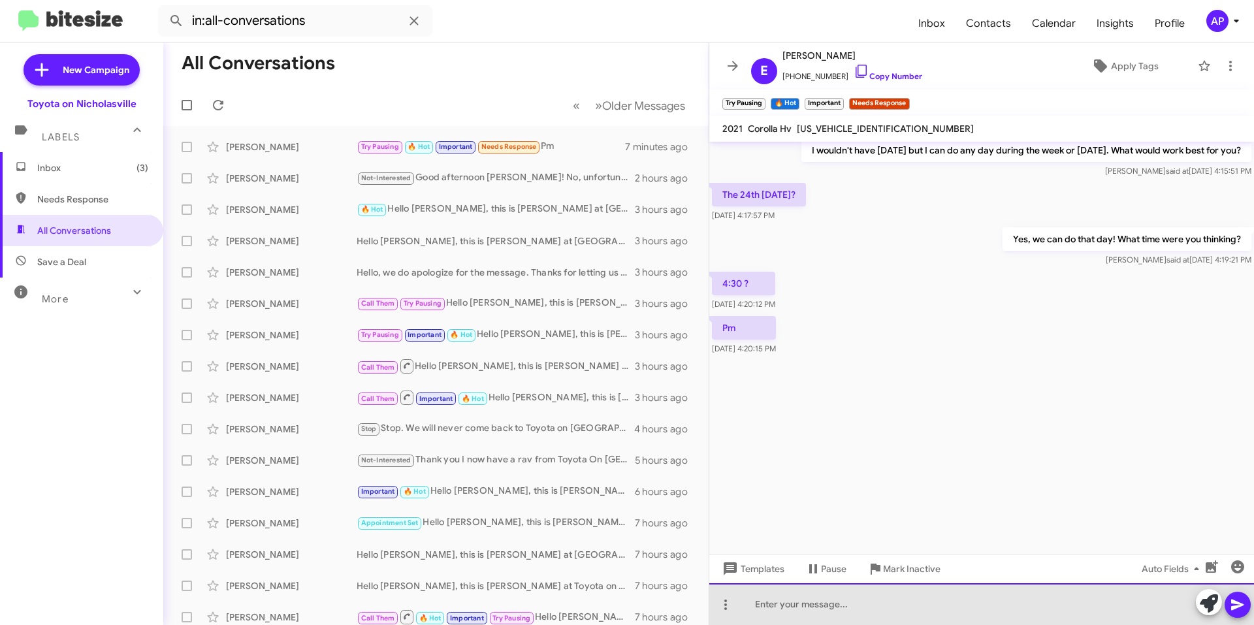
click at [808, 606] on div at bounding box center [982, 604] width 545 height 42
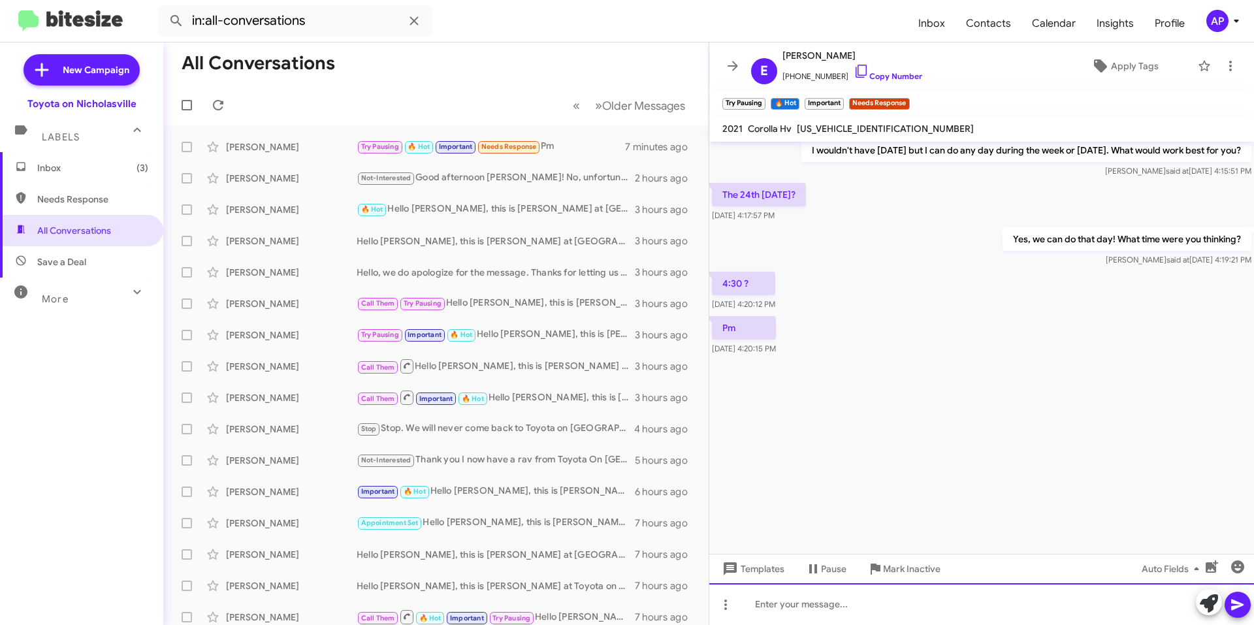
paste div
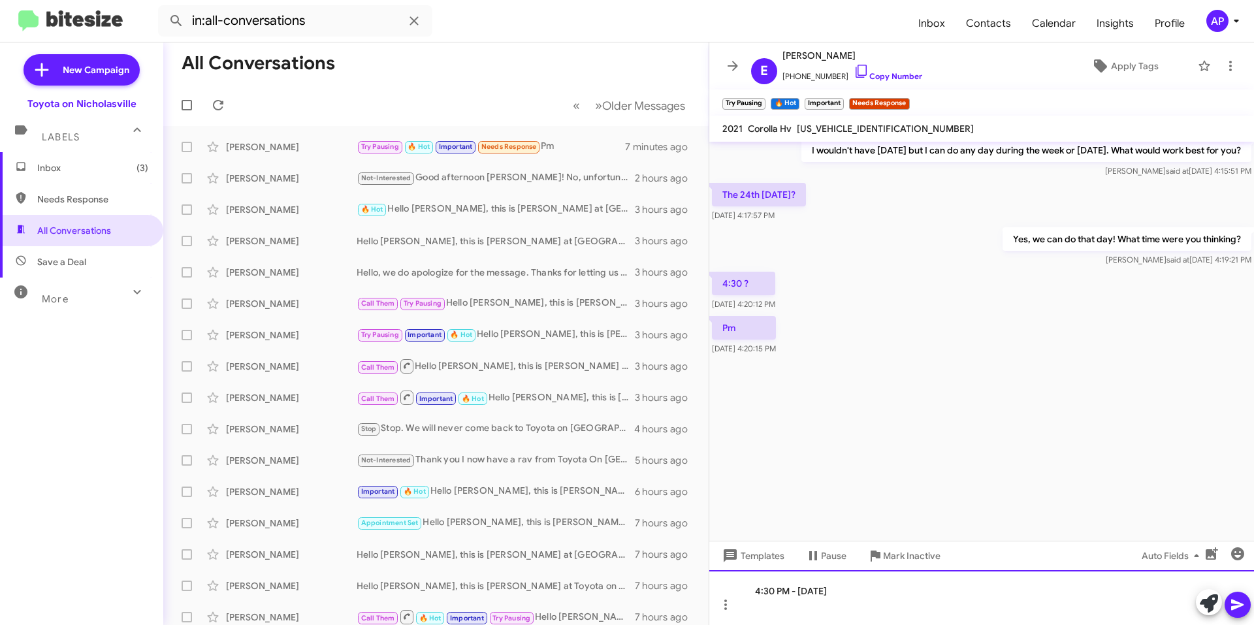
click at [757, 584] on div "4:30 PM - [DATE]" at bounding box center [982, 597] width 545 height 55
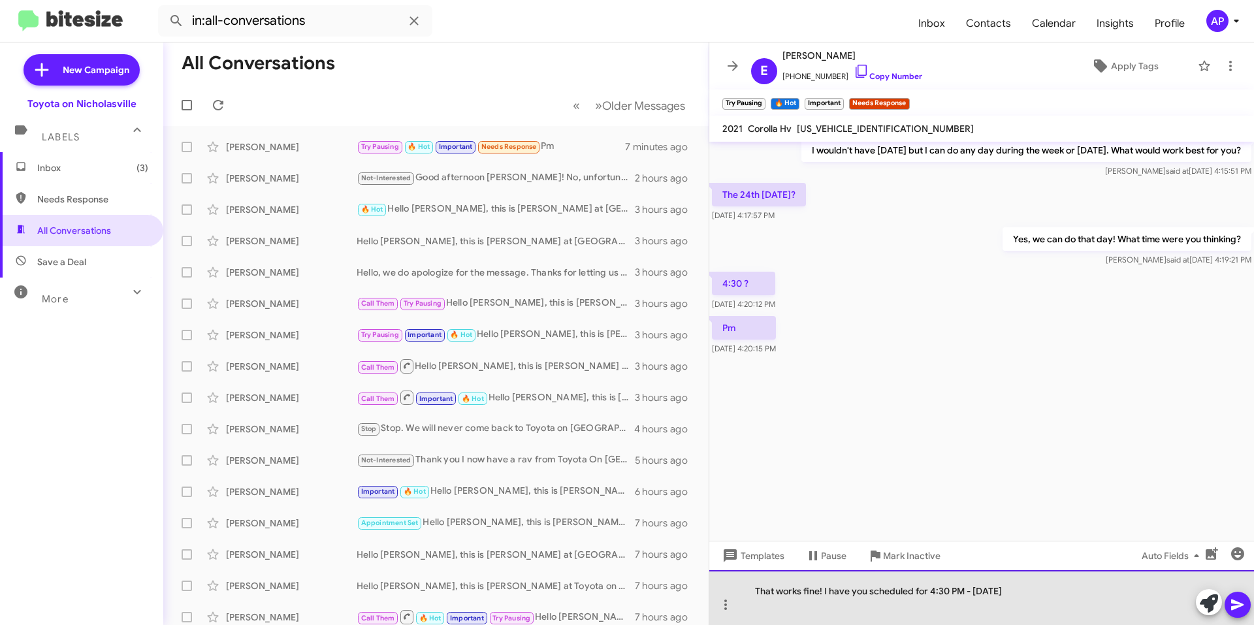
click at [1155, 592] on div "That works fine! I have you scheduled for 4:30 PM - [DATE]" at bounding box center [982, 597] width 545 height 55
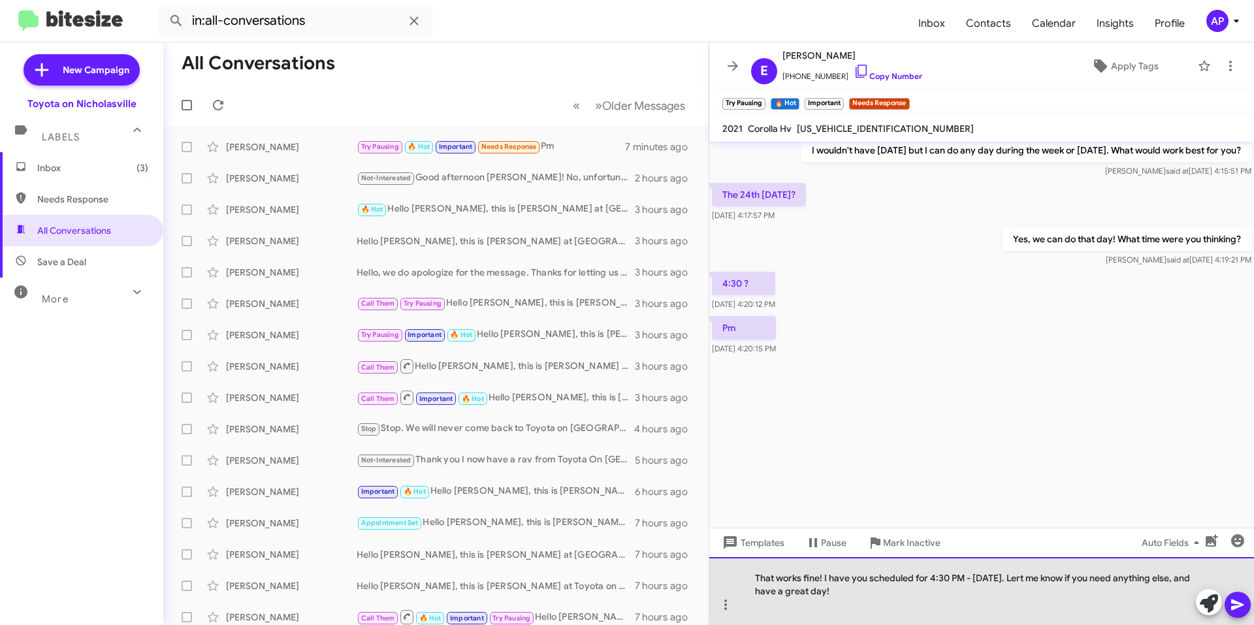
click at [1096, 580] on div "That works fine! I have you scheduled for 4:30 PM - [DATE]. Lert me know if you…" at bounding box center [982, 591] width 545 height 68
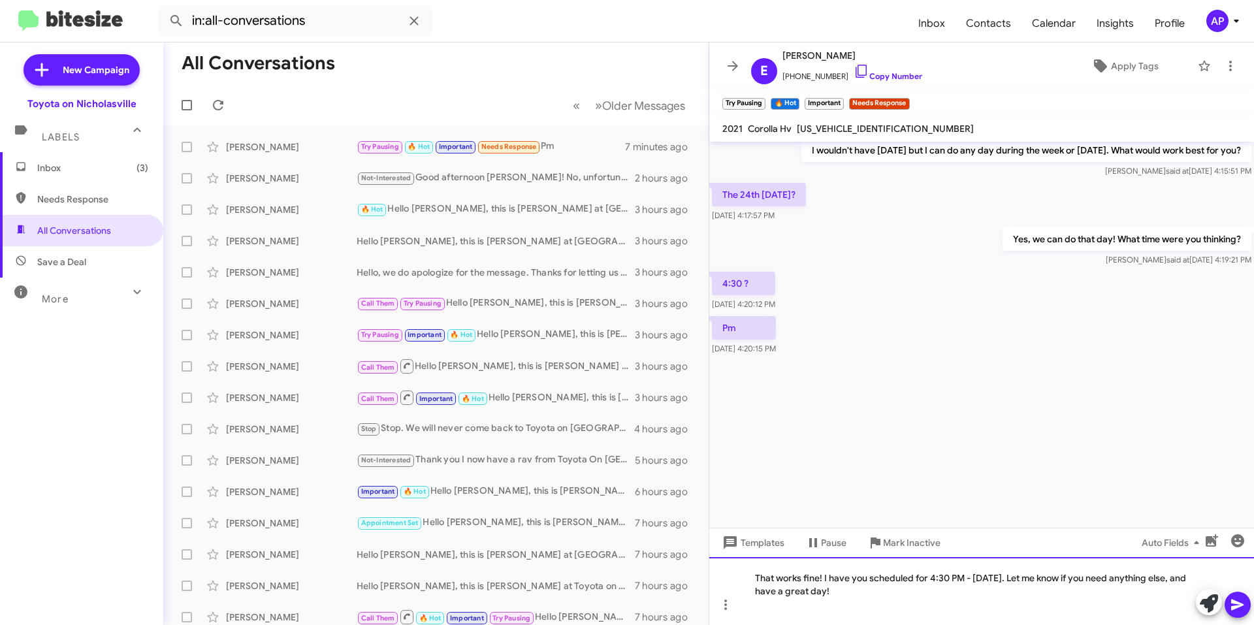
click at [764, 595] on div "That works fine! I have you scheduled for 4:30 PM - [DATE]. Let me know if you …" at bounding box center [982, 591] width 545 height 68
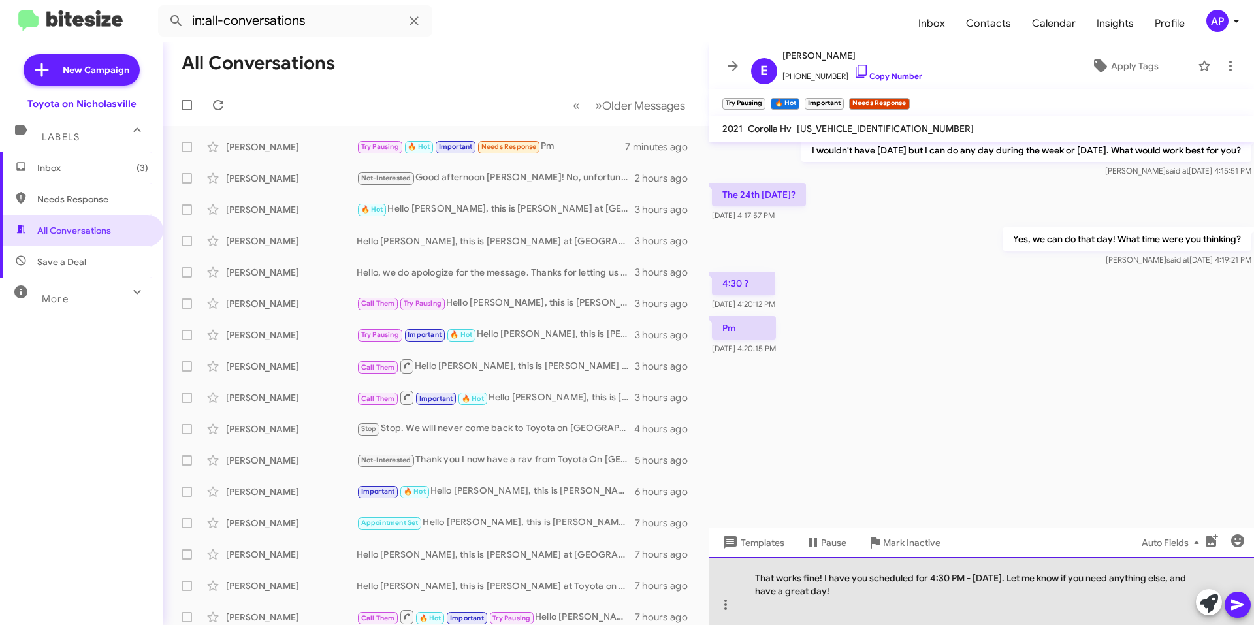
click at [996, 582] on div "That works fine! I have you scheduled for 4:30 PM - [DATE]. Let me know if you …" at bounding box center [982, 591] width 545 height 68
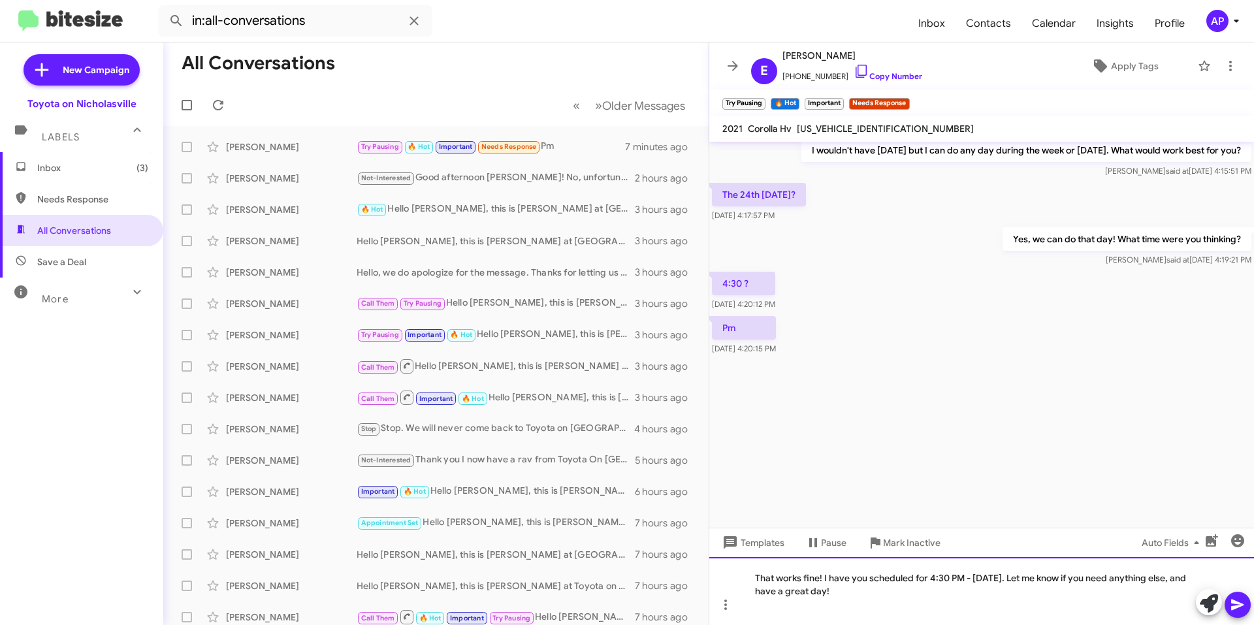
click at [1005, 596] on div "That works fine! I have you scheduled for 4:30 PM - [DATE]. Let me know if you …" at bounding box center [982, 591] width 545 height 68
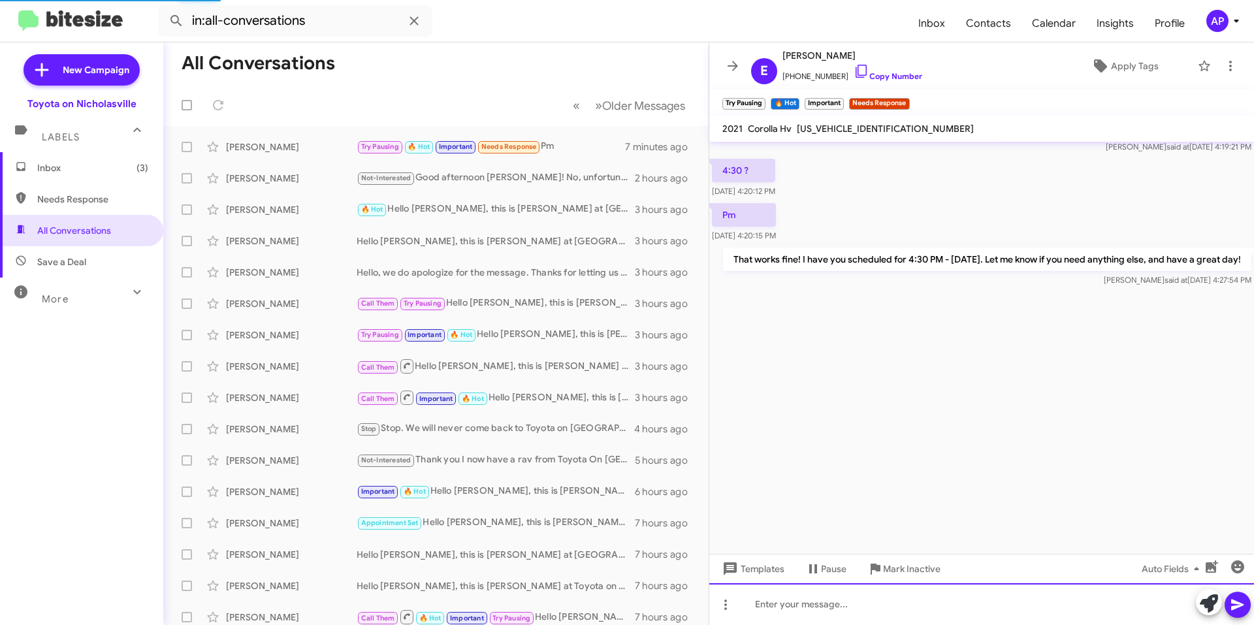
scroll to position [4312, 0]
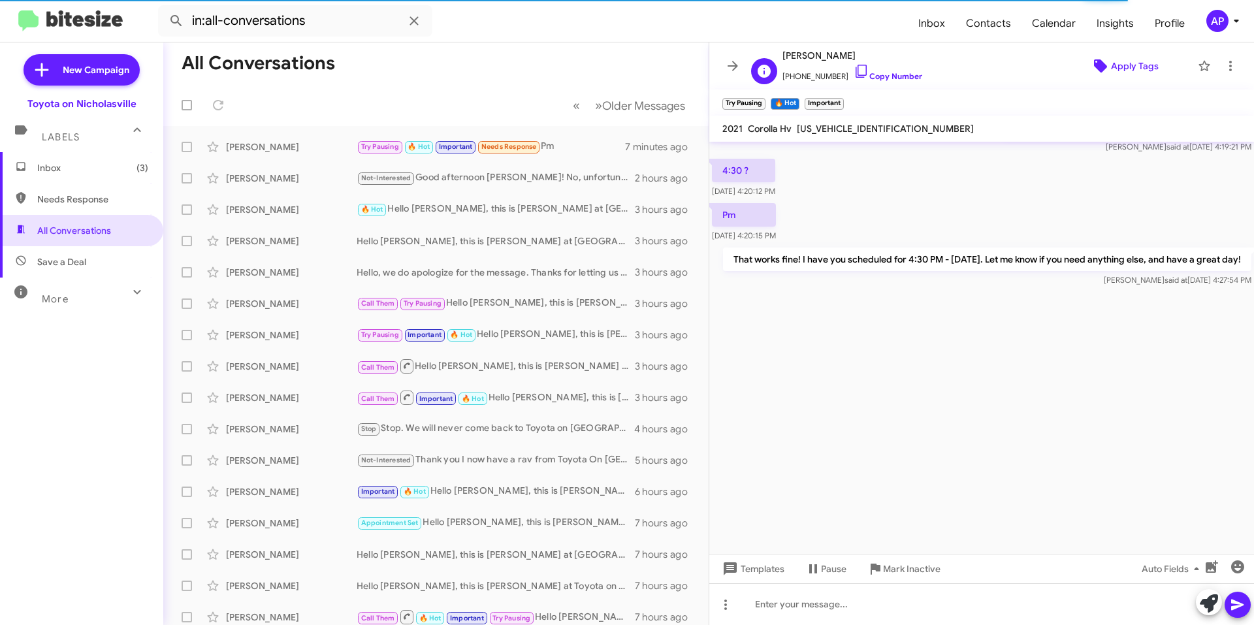
click at [1116, 60] on span "Apply Tags" at bounding box center [1135, 66] width 48 height 24
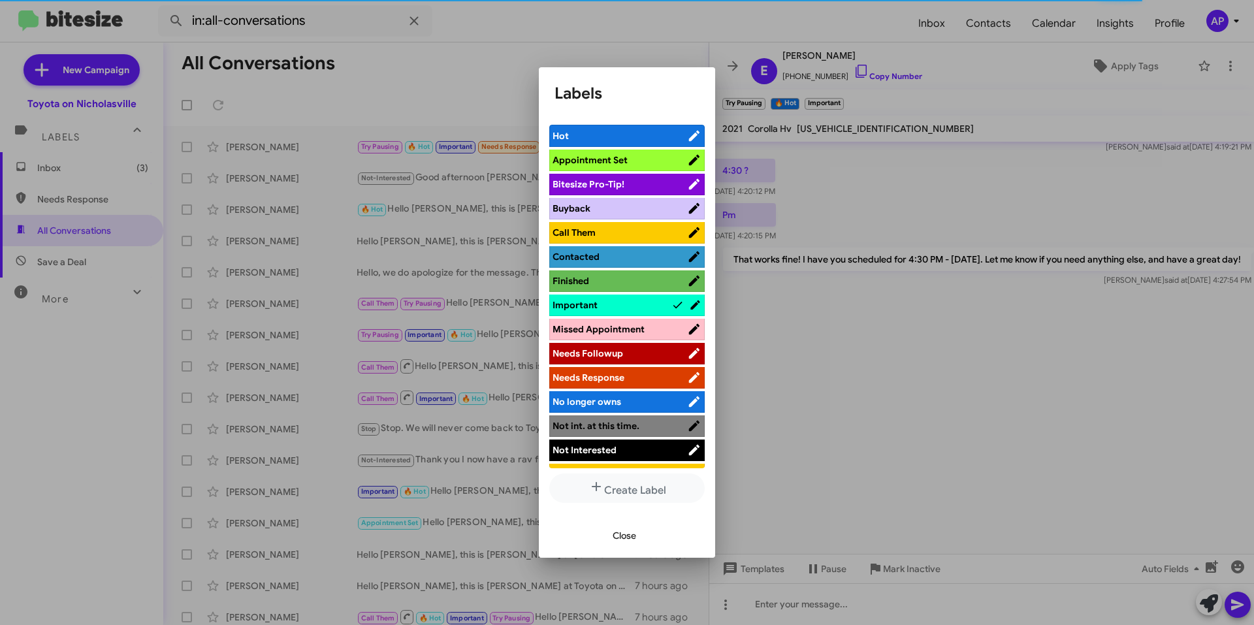
click at [585, 159] on span "Appointment Set" at bounding box center [590, 160] width 75 height 12
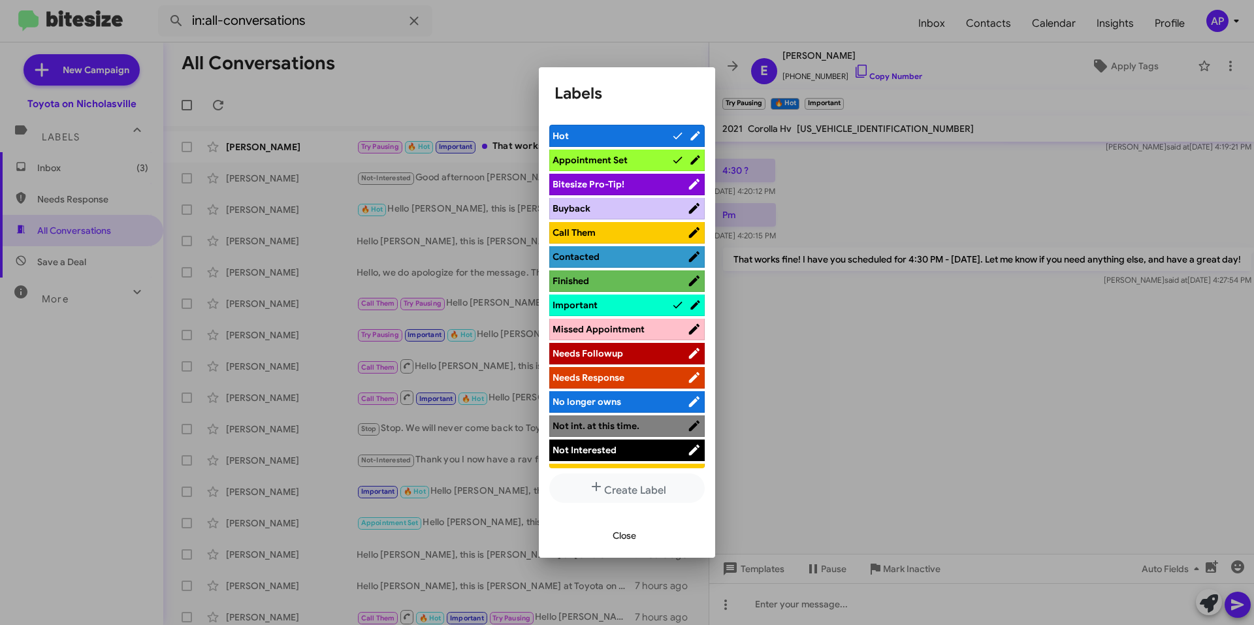
click at [631, 302] on span "Important" at bounding box center [612, 305] width 119 height 13
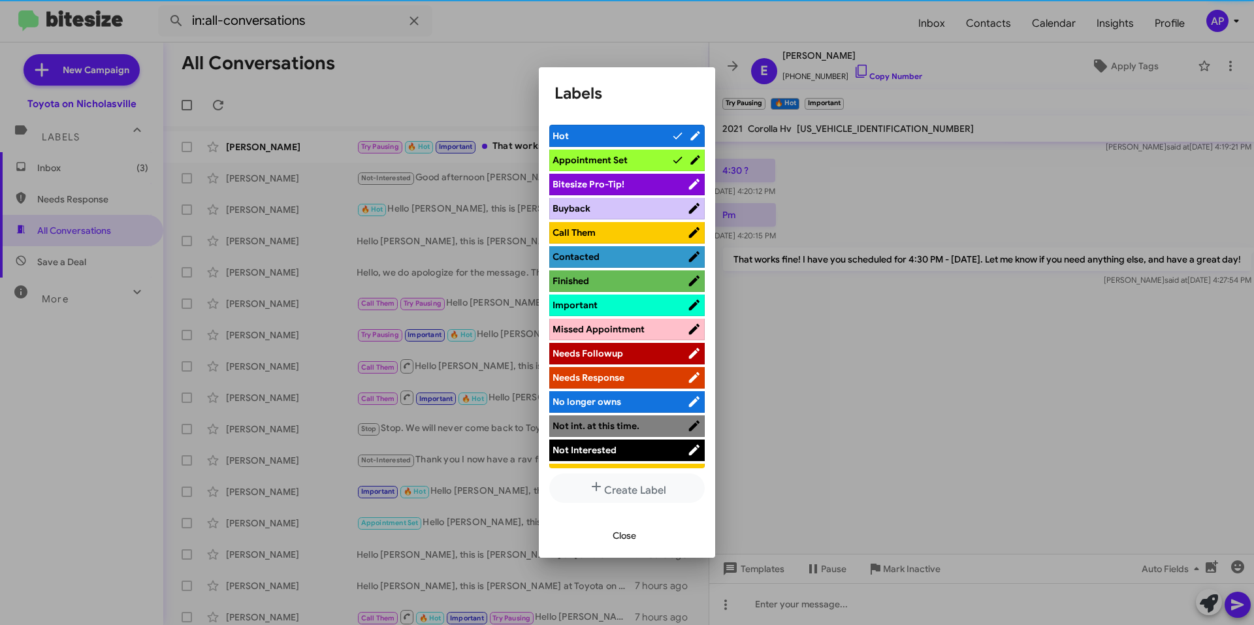
click at [651, 131] on span "Hot" at bounding box center [612, 135] width 119 height 13
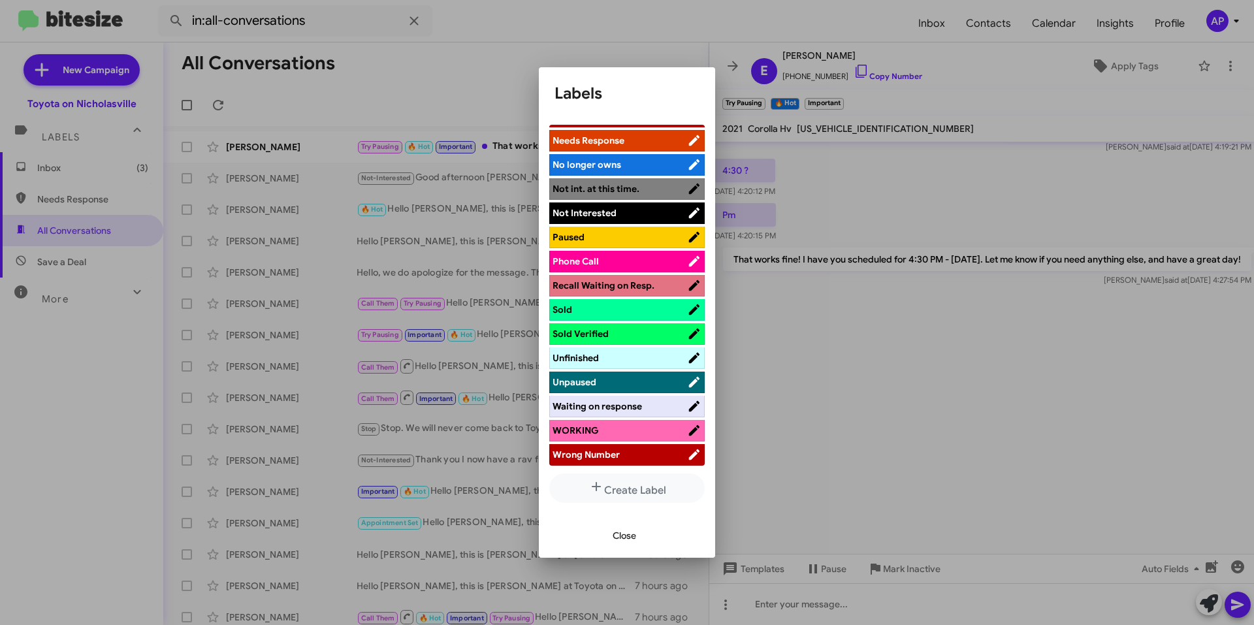
scroll to position [0, 0]
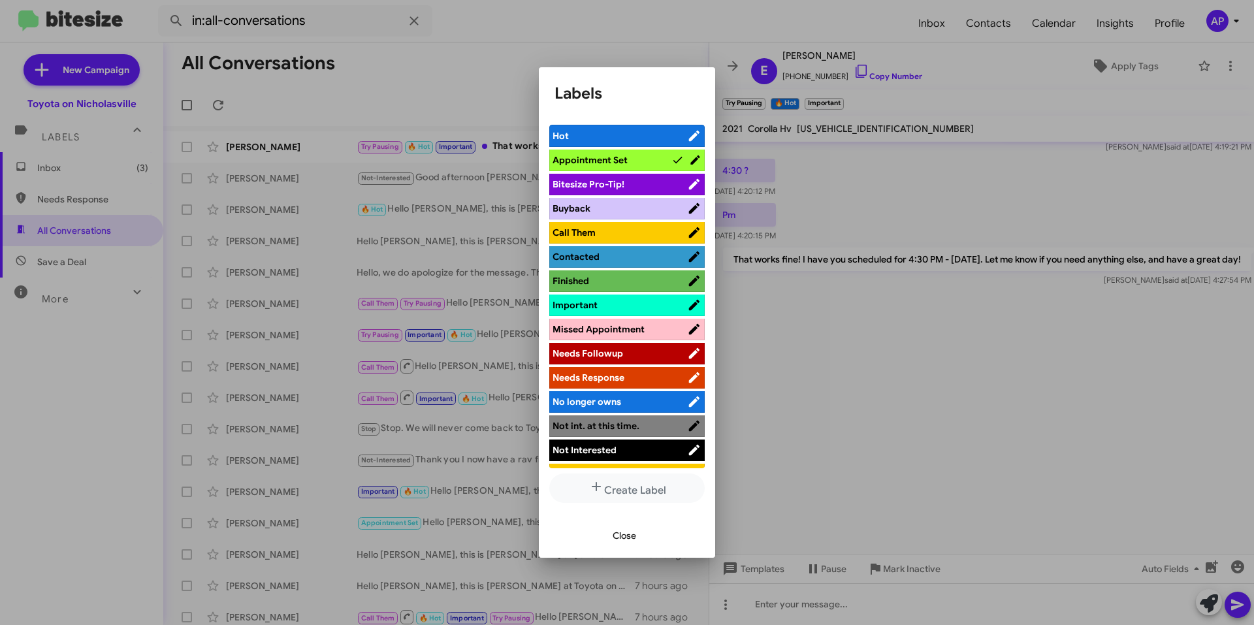
click at [624, 540] on span "Close" at bounding box center [625, 536] width 24 height 24
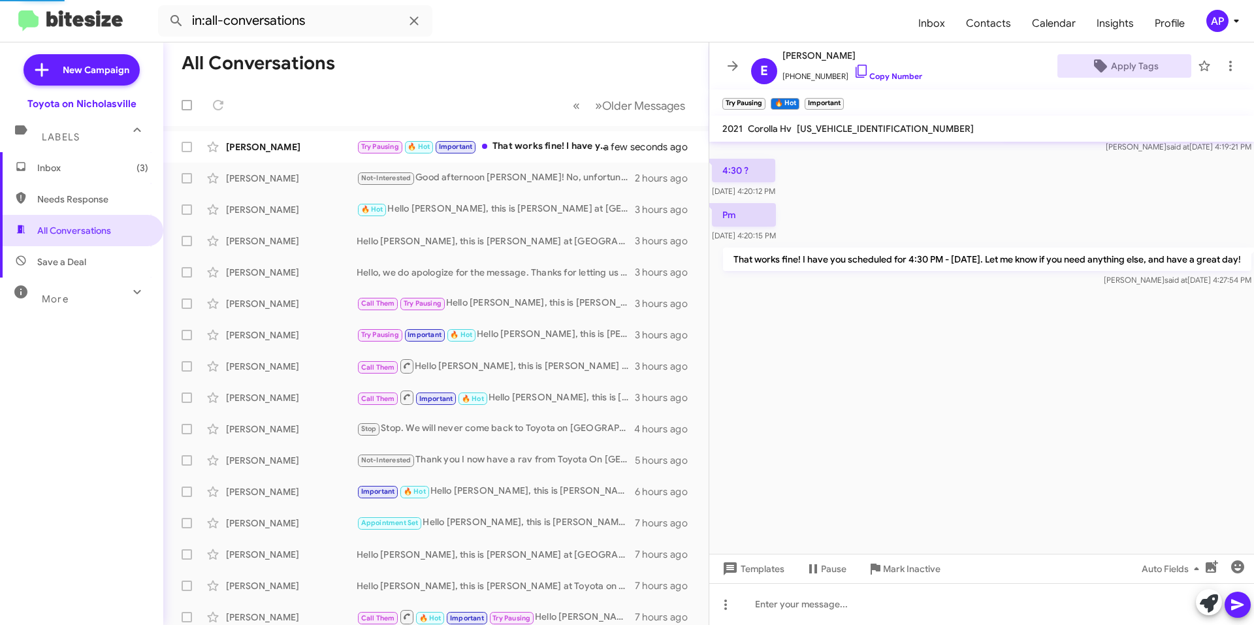
click at [891, 346] on div at bounding box center [982, 421] width 545 height 265
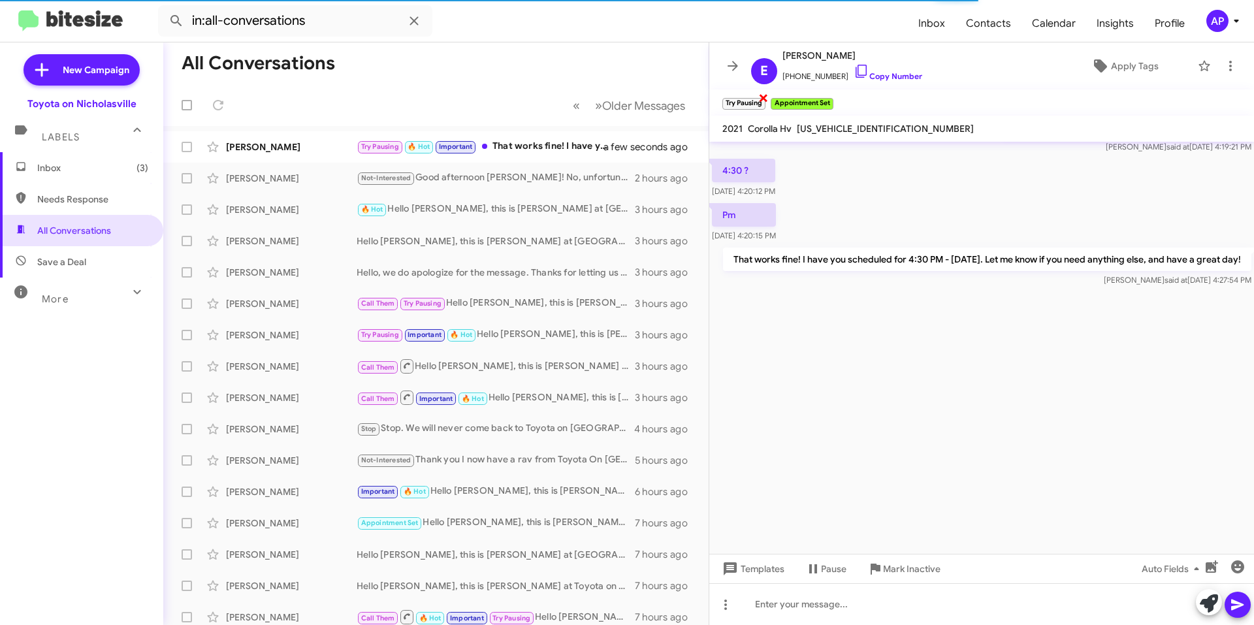
click at [765, 98] on span "×" at bounding box center [764, 98] width 10 height 16
click at [730, 62] on icon at bounding box center [733, 66] width 16 height 16
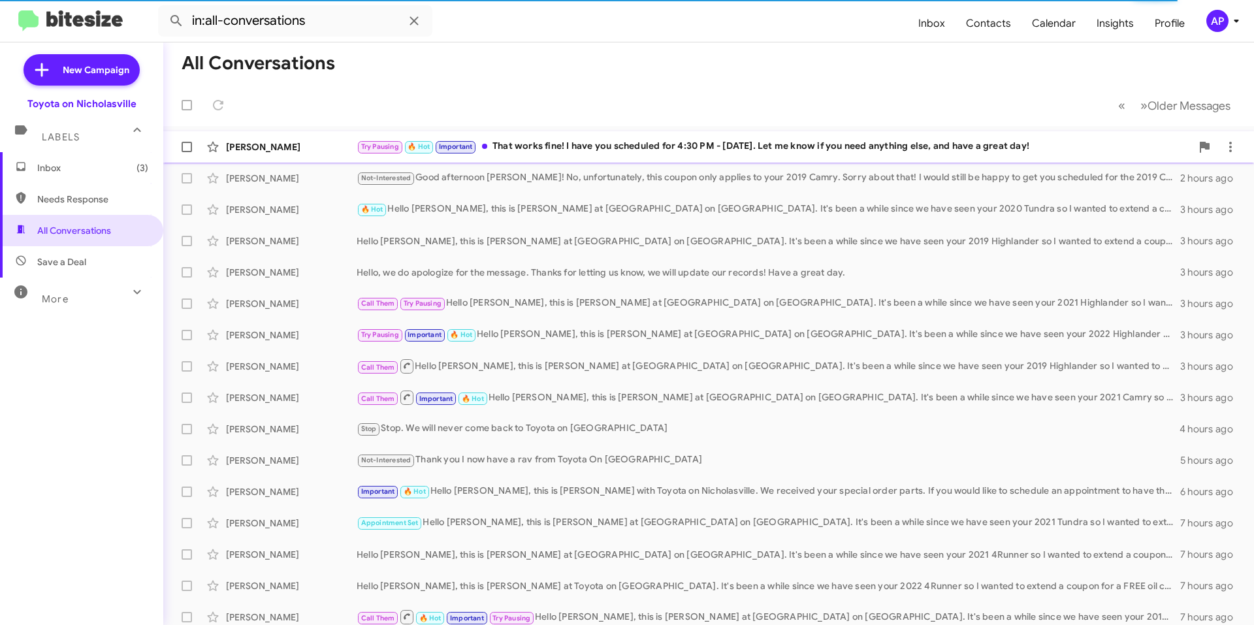
click at [714, 144] on div "Try Pausing 🔥 Hot Important That works fine! I have you scheduled for 4:30 PM -…" at bounding box center [774, 146] width 835 height 15
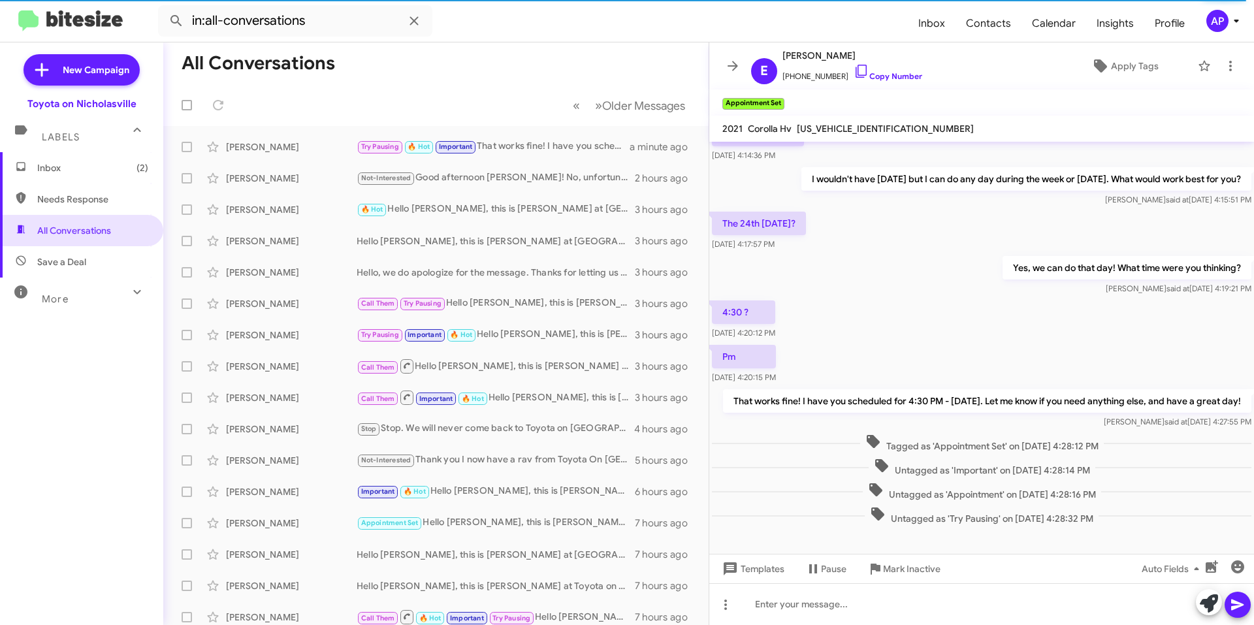
scroll to position [526, 0]
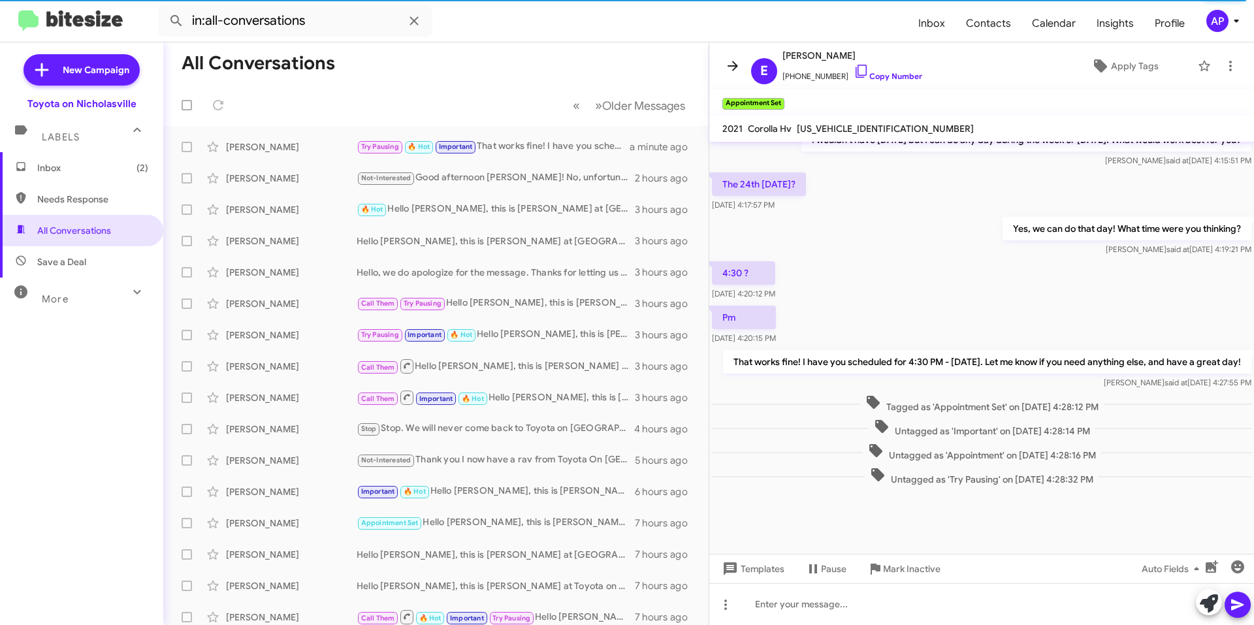
click at [730, 61] on icon at bounding box center [733, 66] width 16 height 16
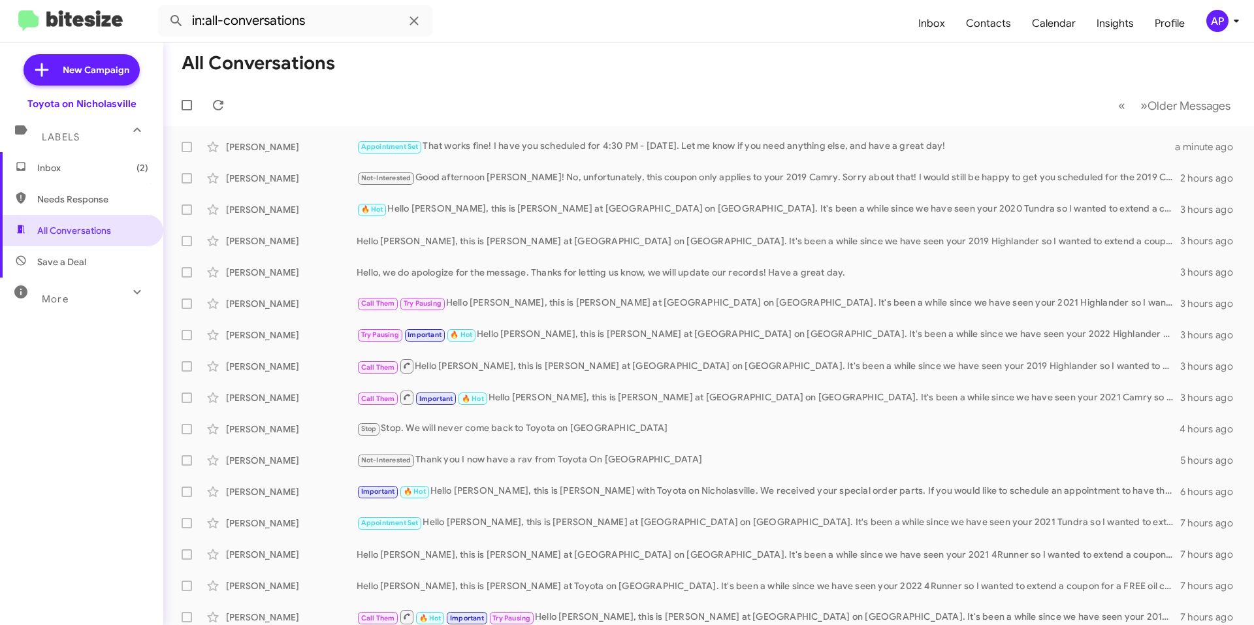
click at [56, 167] on span "Inbox (2)" at bounding box center [92, 167] width 111 height 13
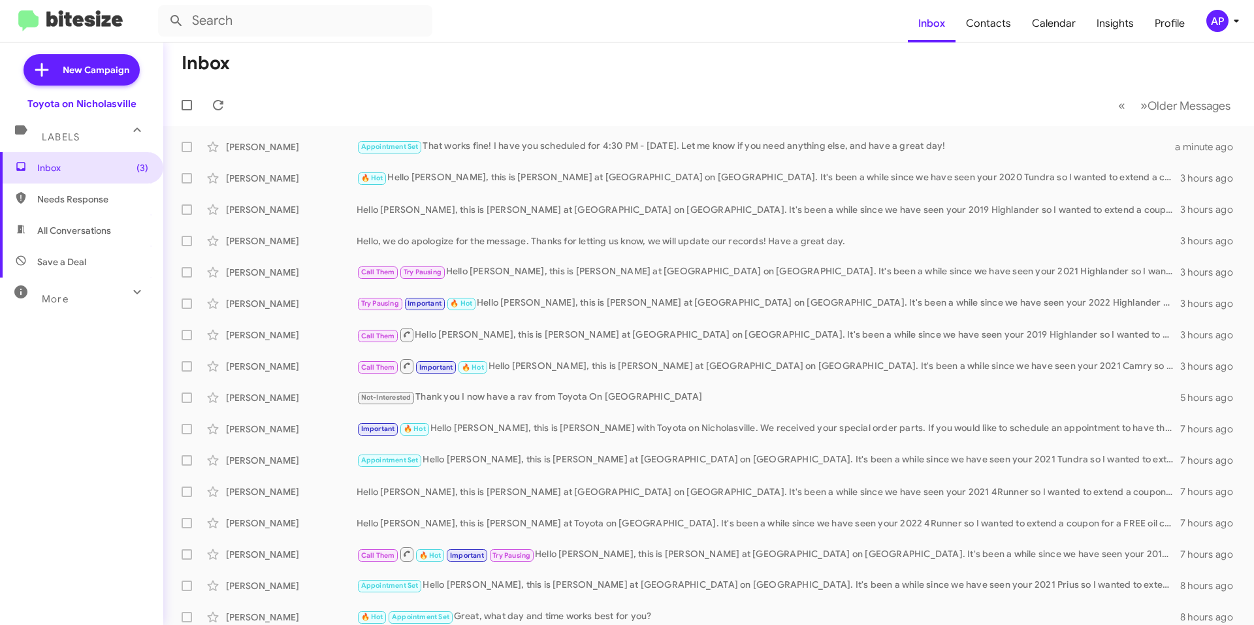
click at [593, 73] on mat-toolbar-row "Inbox" at bounding box center [708, 63] width 1091 height 42
click at [67, 241] on span "All Conversations" at bounding box center [81, 230] width 163 height 31
type input "in:all-conversations"
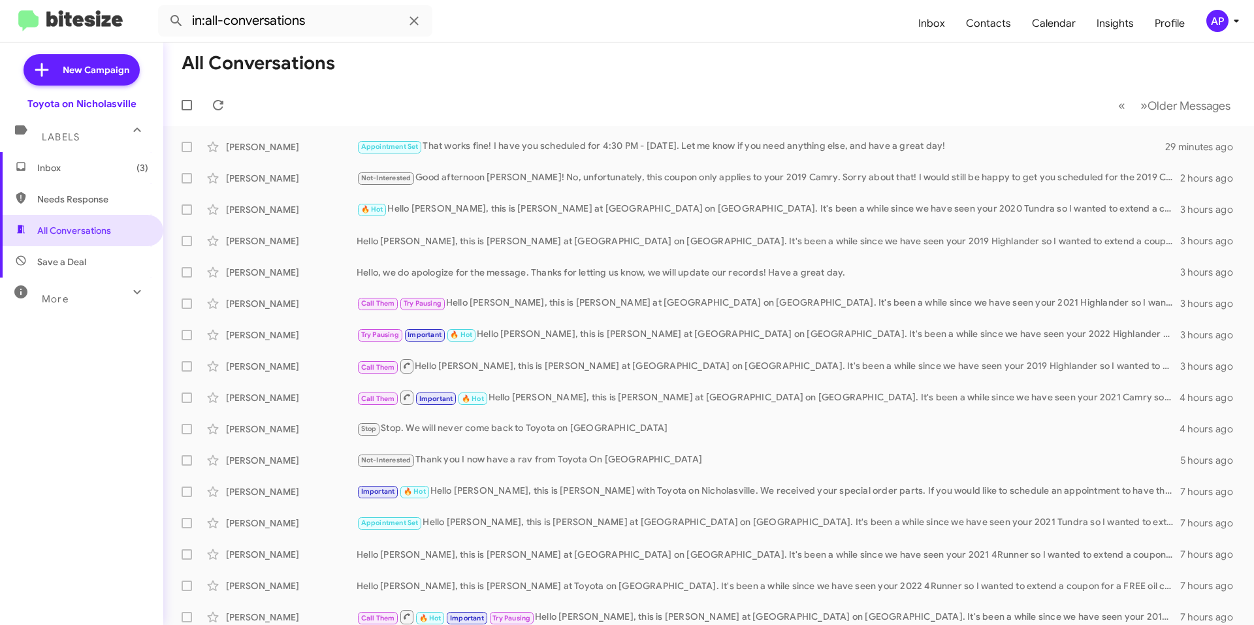
click at [64, 159] on span "Inbox (3)" at bounding box center [81, 167] width 163 height 31
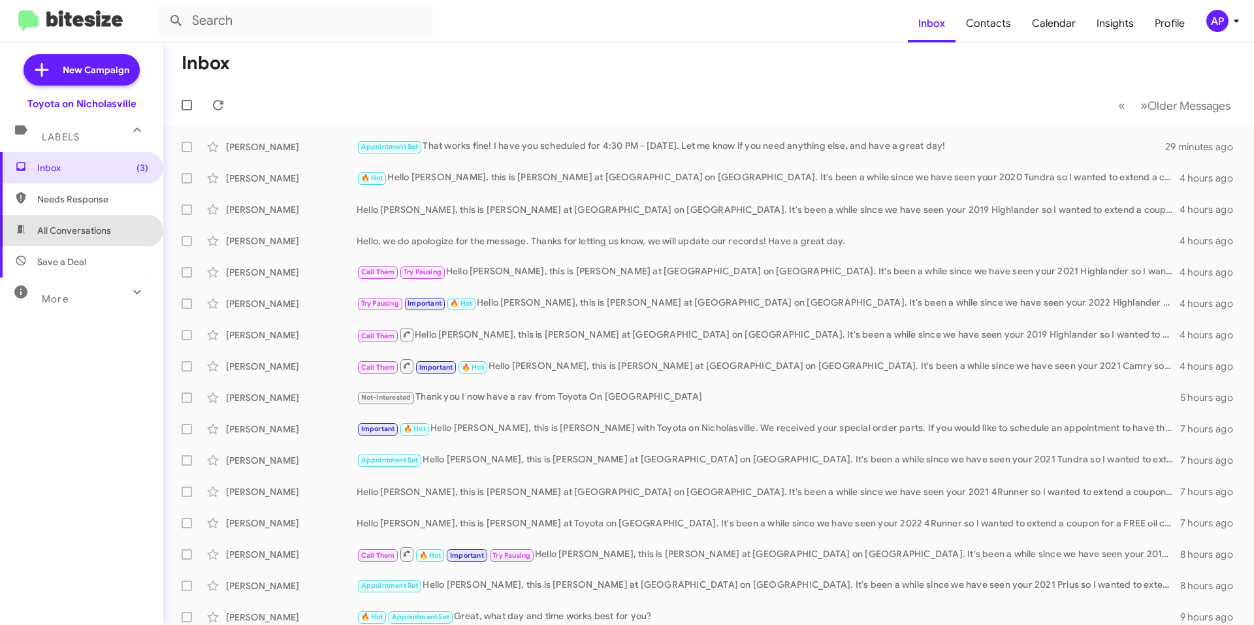
click at [108, 242] on span "All Conversations" at bounding box center [81, 230] width 163 height 31
type input "in:all-conversations"
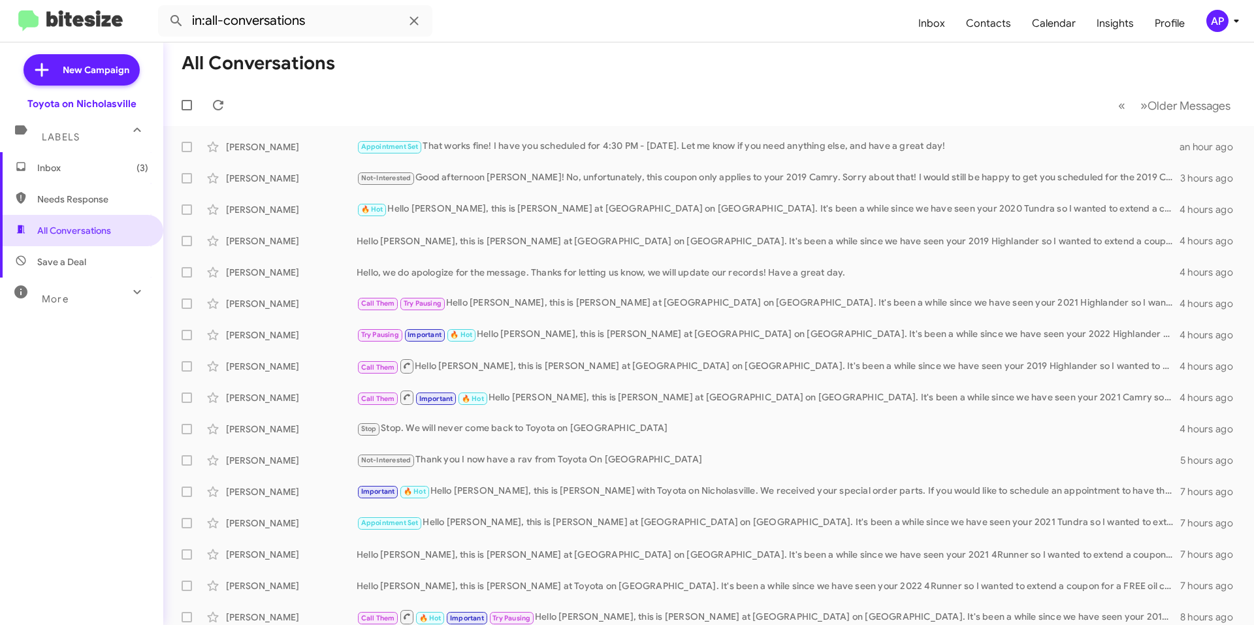
click at [66, 171] on span "Inbox (3)" at bounding box center [92, 167] width 111 height 13
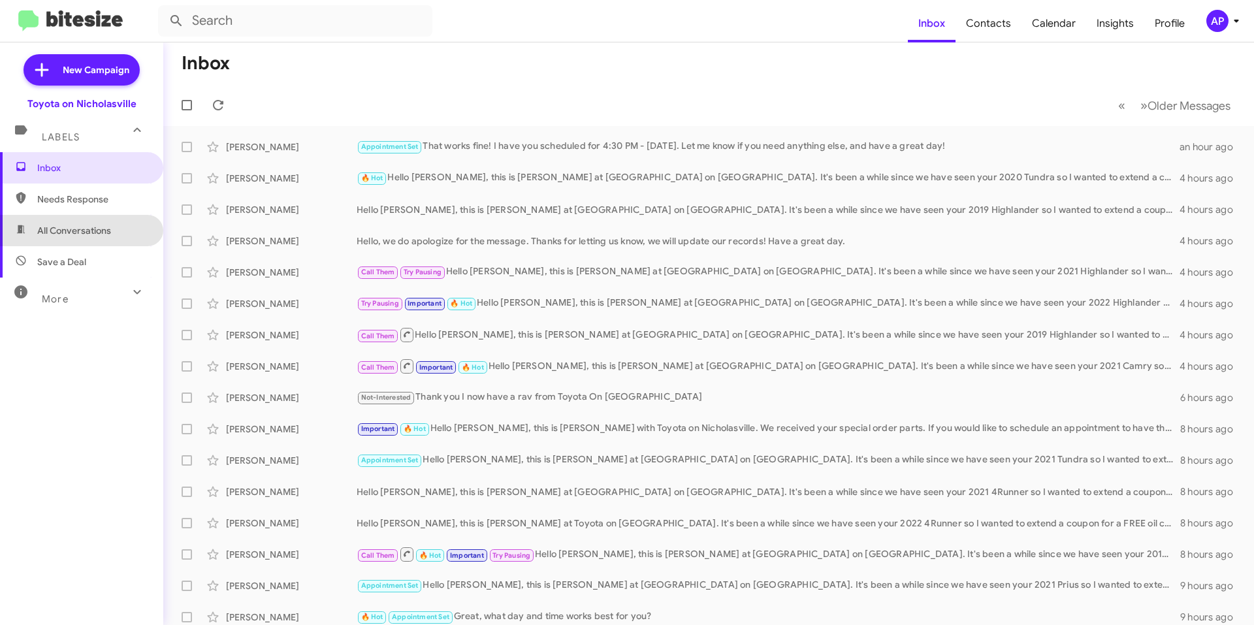
click at [93, 227] on span "All Conversations" at bounding box center [74, 230] width 74 height 13
type input "in:all-conversations"
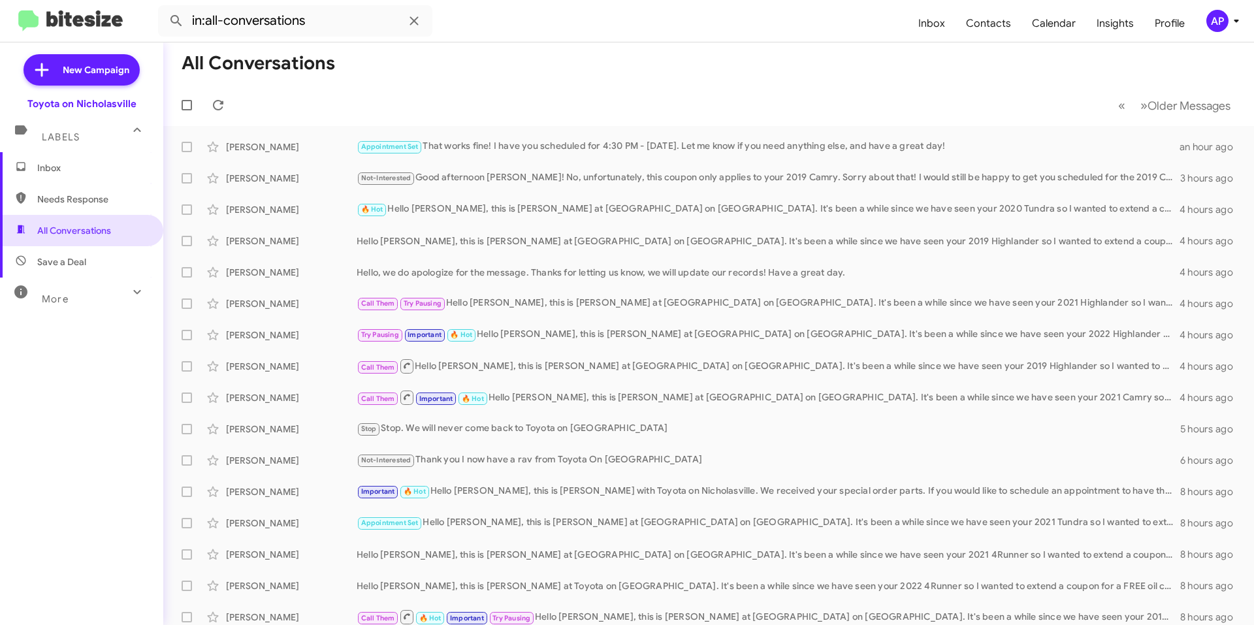
click at [101, 169] on span "Inbox" at bounding box center [92, 167] width 111 height 13
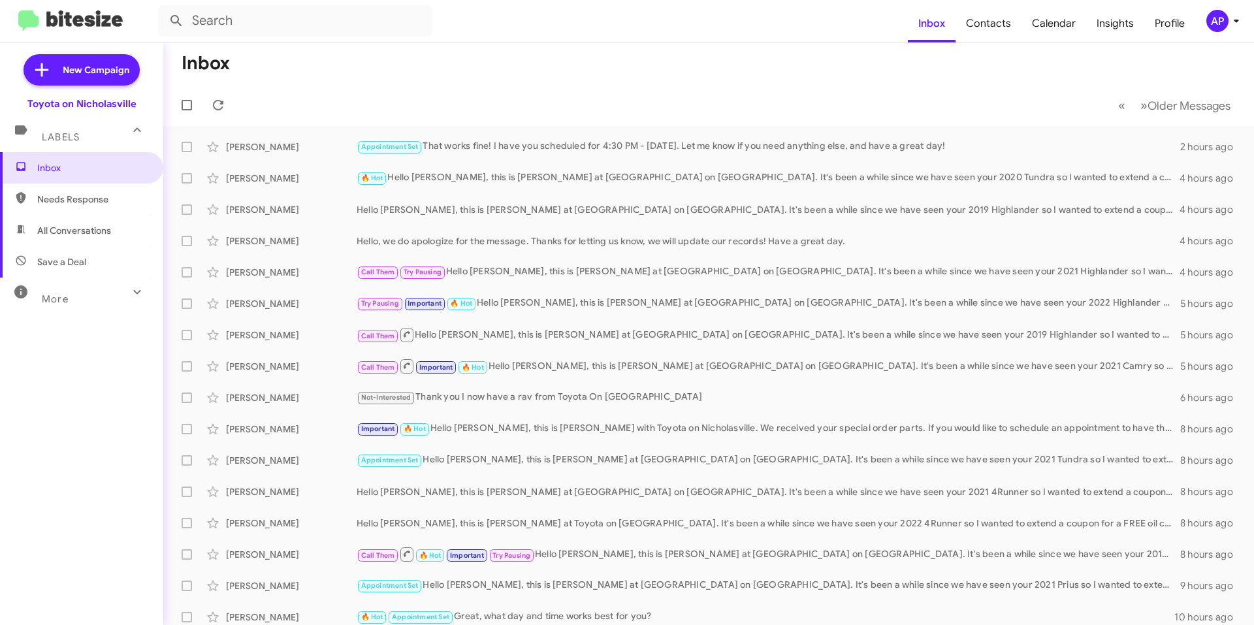
click at [129, 222] on span "All Conversations" at bounding box center [81, 230] width 163 height 31
type input "in:all-conversations"
